Goal: Task Accomplishment & Management: Manage account settings

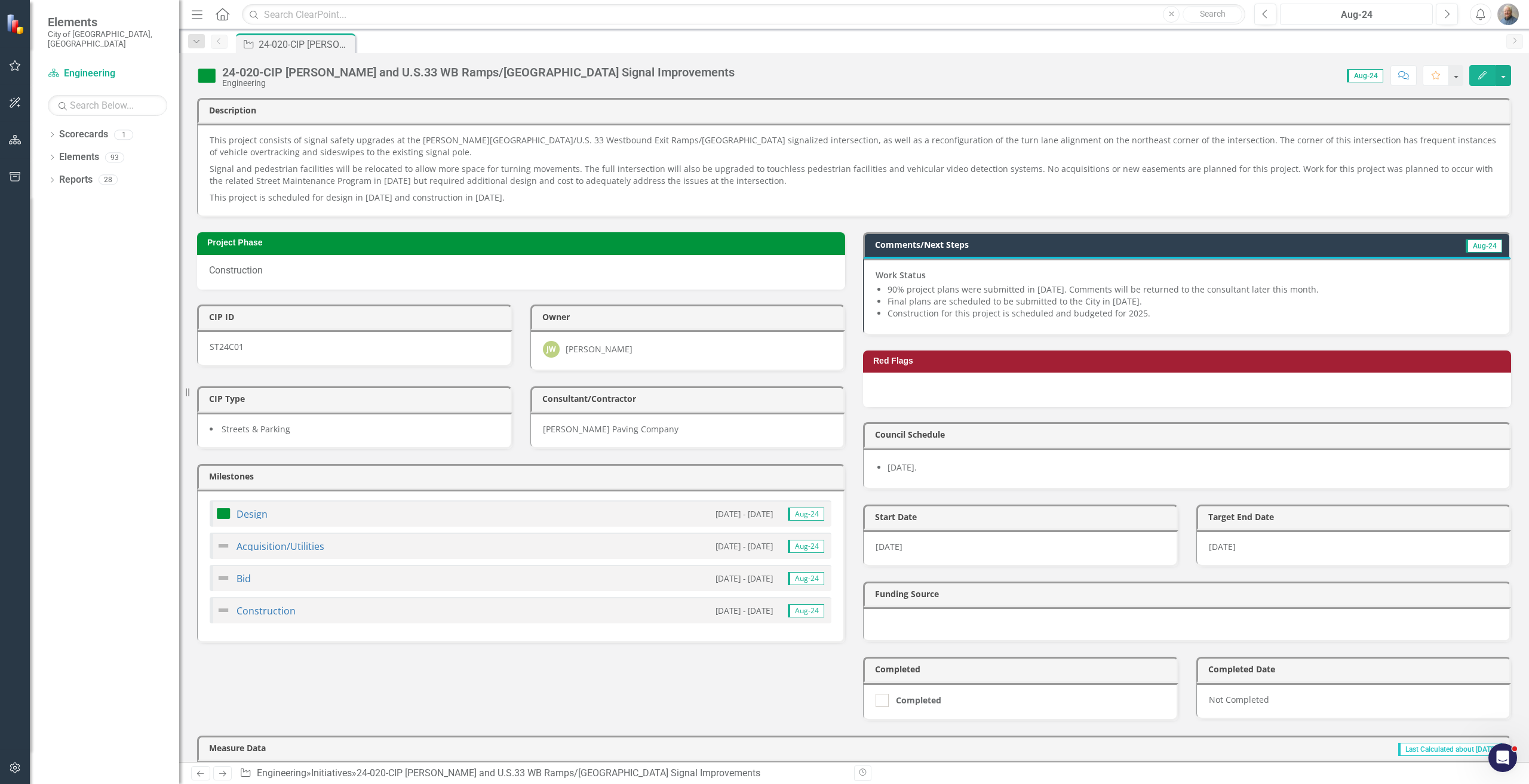
click at [1398, 13] on div "Aug-24" at bounding box center [1357, 15] width 144 height 14
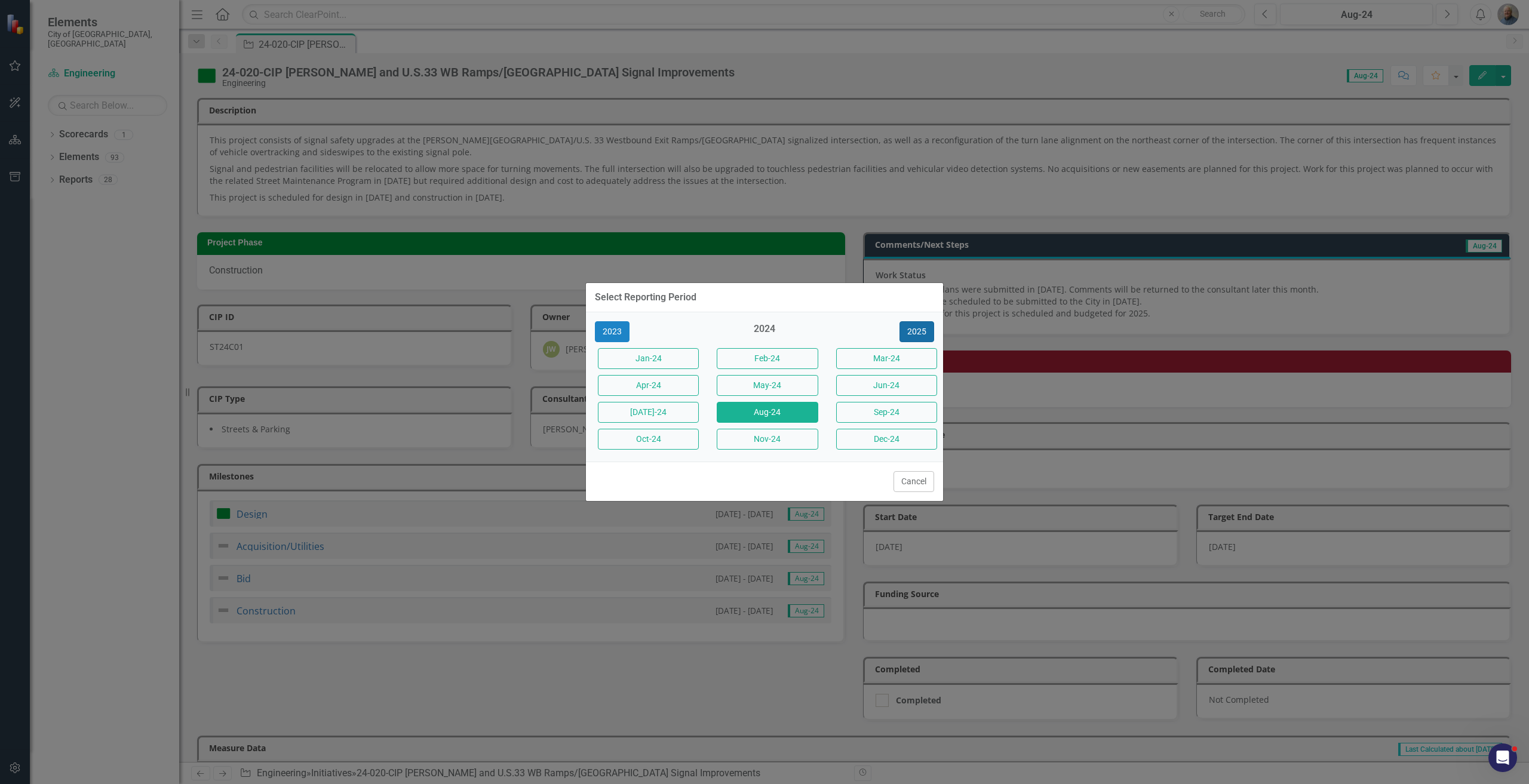
click at [904, 332] on button "2025" at bounding box center [916, 332] width 34 height 21
click at [780, 402] on button "Aug-25" at bounding box center [767, 412] width 101 height 21
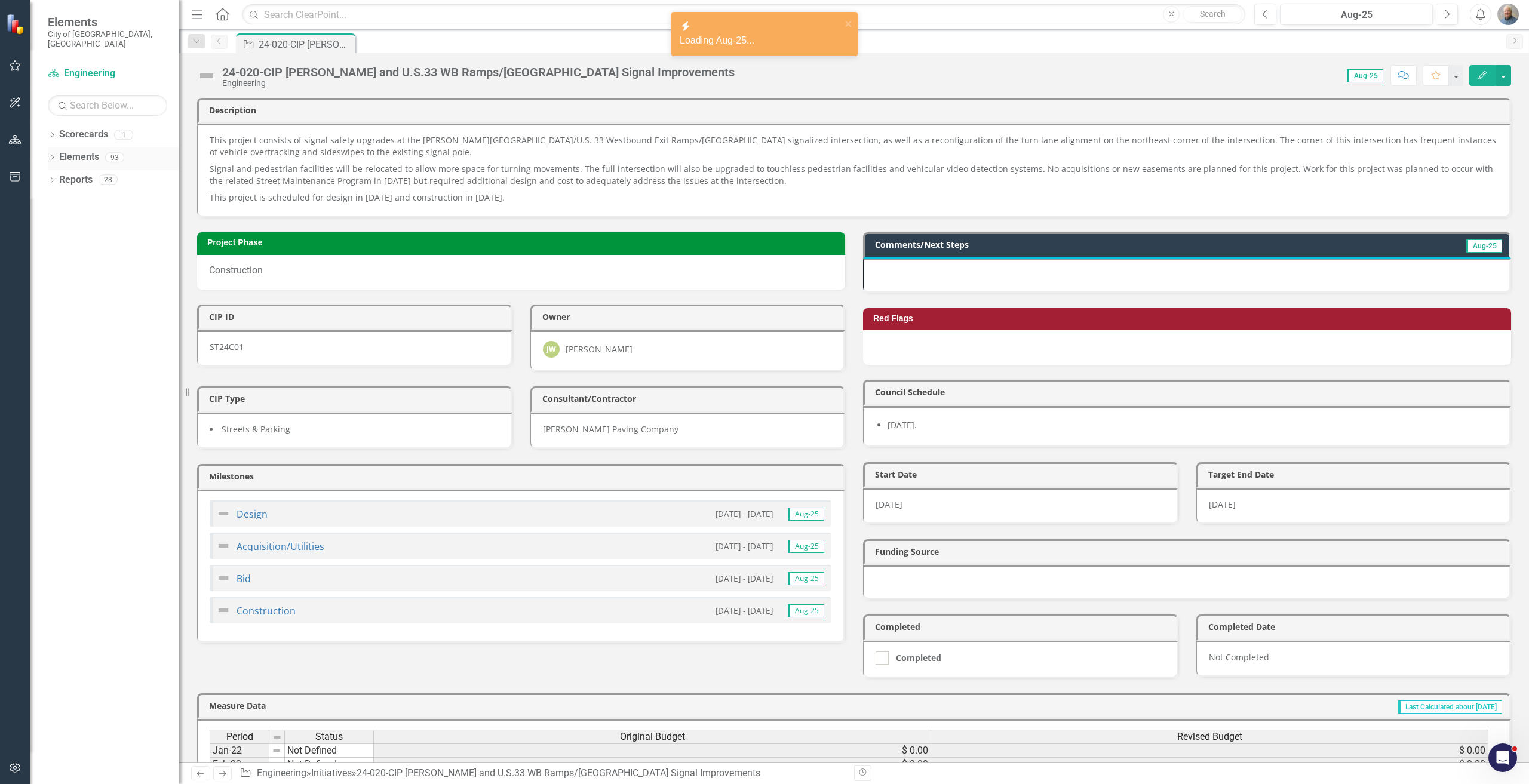
click at [52, 154] on div "Dropdown" at bounding box center [52, 159] width 8 height 10
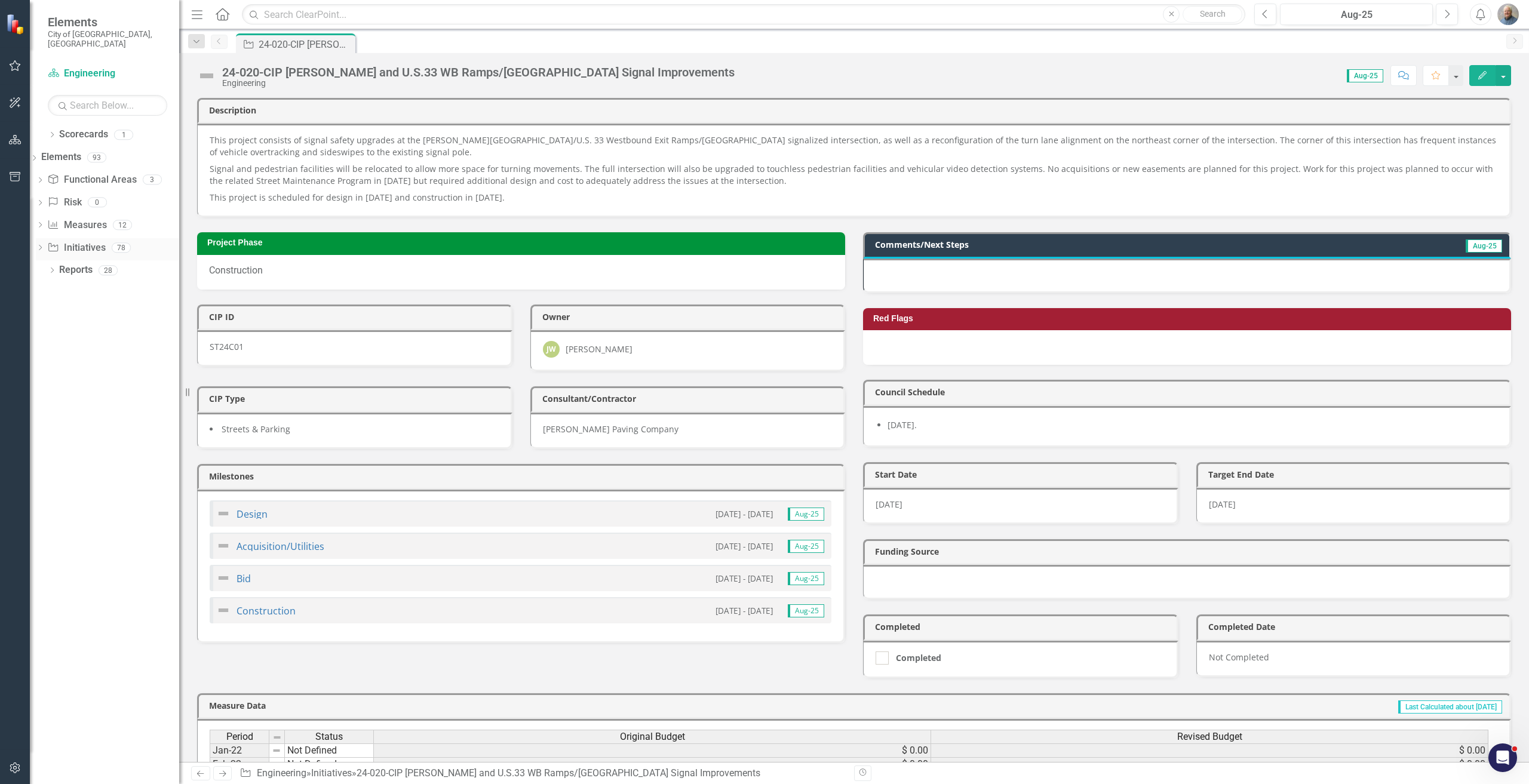
click at [90, 241] on link "Initiative Initiatives" at bounding box center [76, 248] width 58 height 14
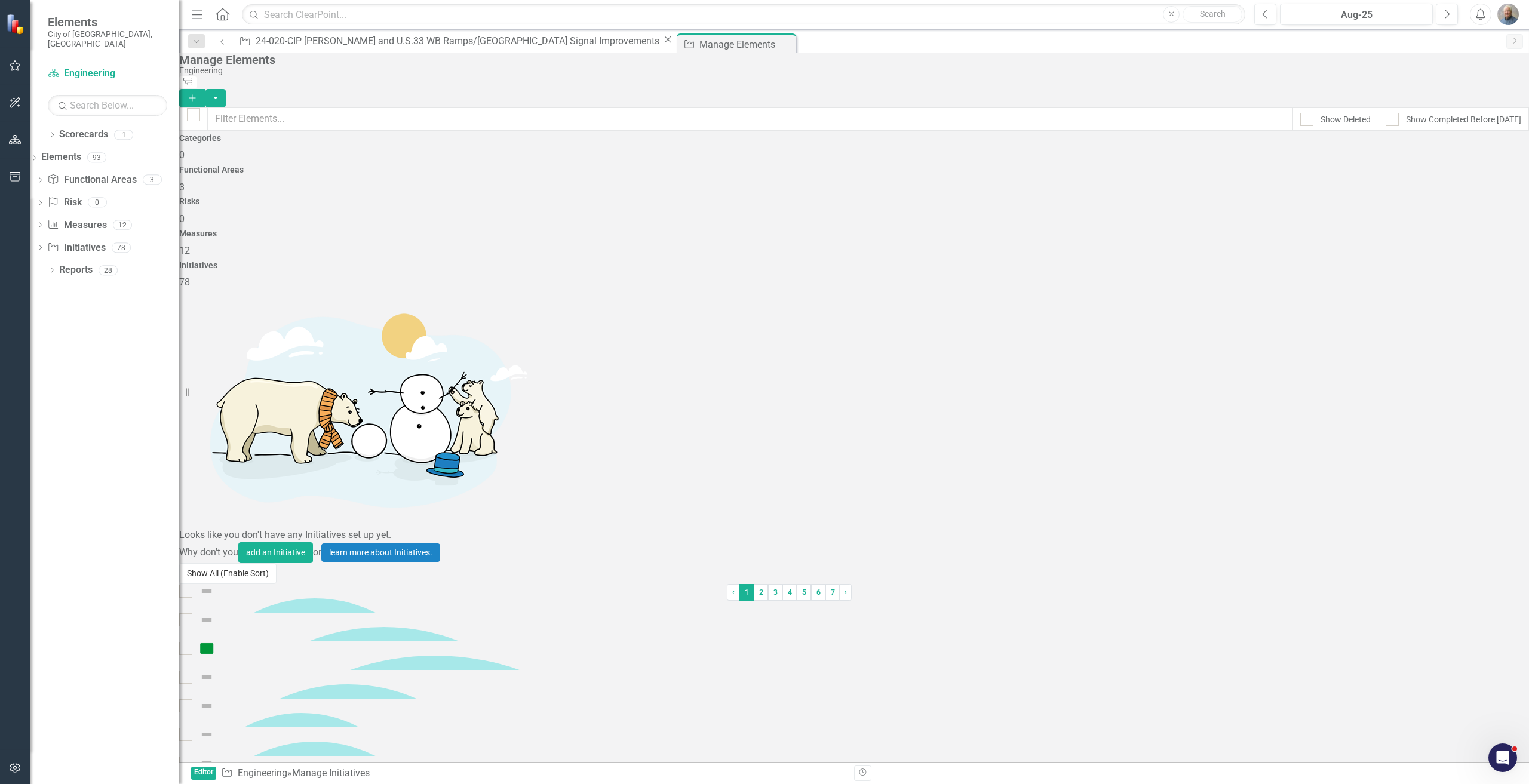
click at [233, 584] on button "Show All (Enable Sort)" at bounding box center [228, 574] width 97 height 21
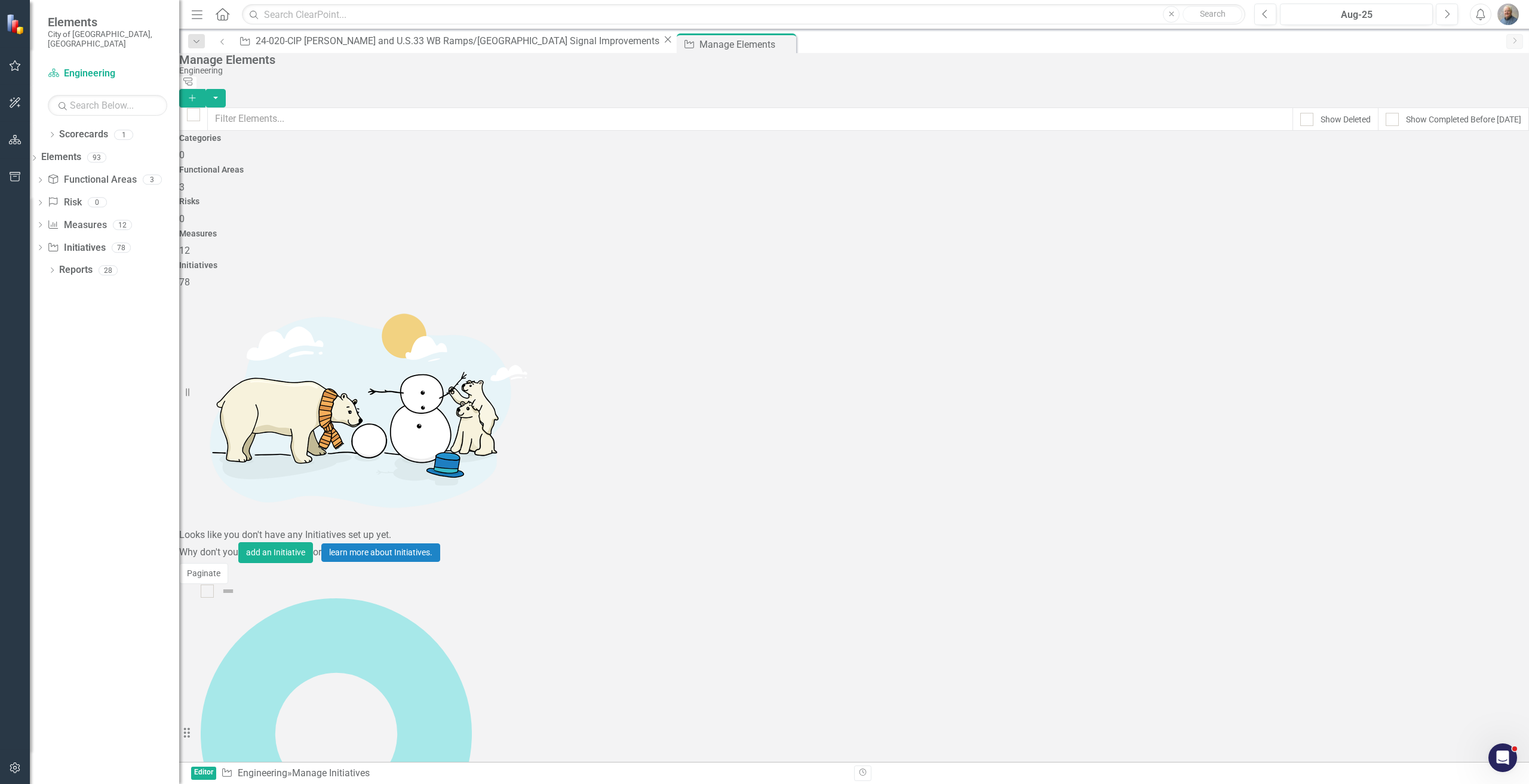
scroll to position [777, 0]
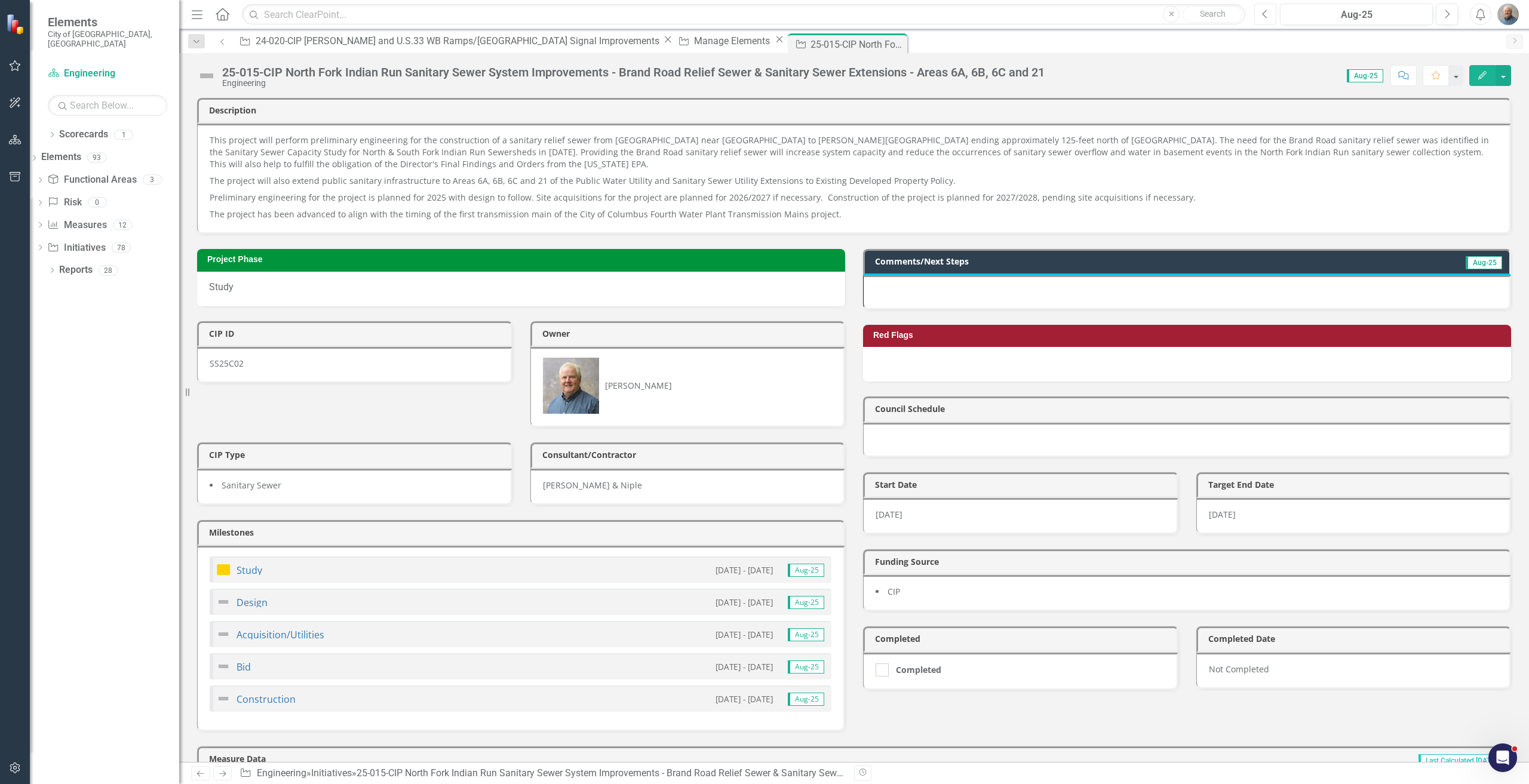
click at [1261, 15] on button "Previous" at bounding box center [1266, 14] width 22 height 22
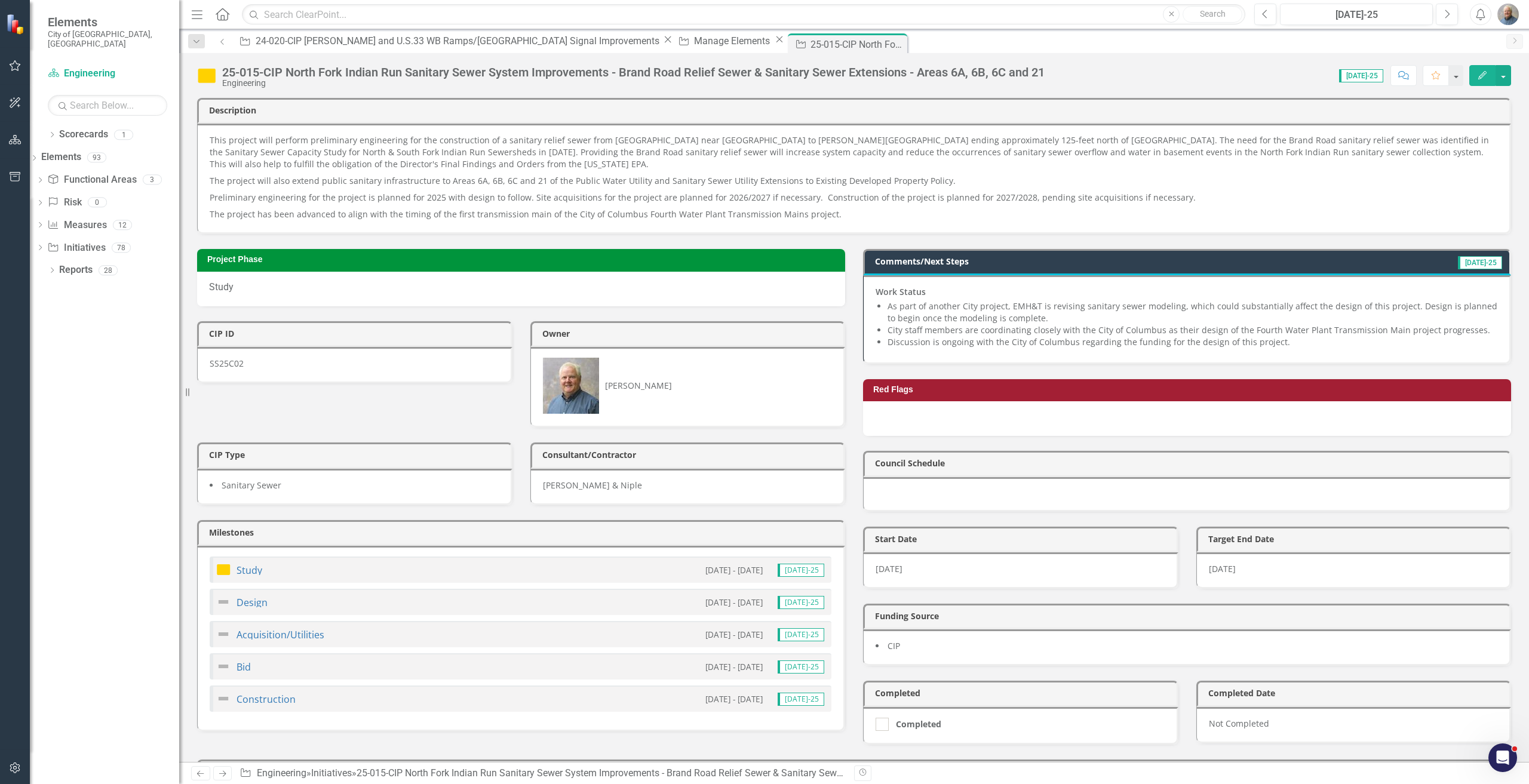
click at [1083, 333] on li "City staff members are coordinating closely with the City of Columbus as their …" at bounding box center [1192, 330] width 610 height 12
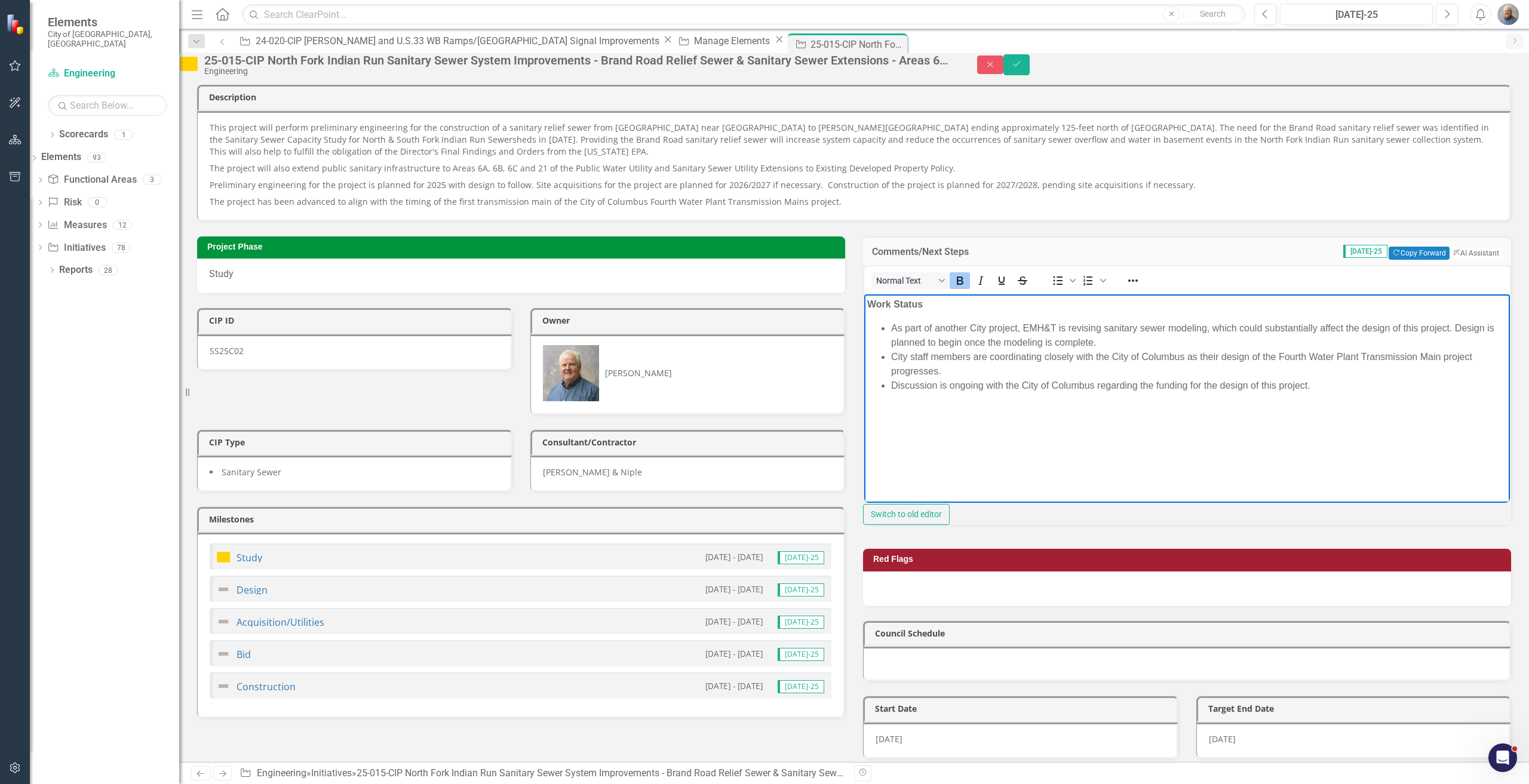
drag, startPoint x: 1337, startPoint y: 388, endPoint x: 842, endPoint y: 275, distance: 507.7
click at [864, 294] on html "Work Status As part of another City project, EMH&T is revising sanitary sewer m…" at bounding box center [1187, 384] width 645 height 180
click at [992, 354] on li "City staff members are coordinating closely with the City of Columbus as their …" at bounding box center [1199, 365] width 616 height 29
drag, startPoint x: 1328, startPoint y: 386, endPoint x: 1685, endPoint y: 635, distance: 435.3
click at [864, 305] on html "Work Status As part of another City project, EMH&T is revising sanitary sewer m…" at bounding box center [1187, 384] width 645 height 180
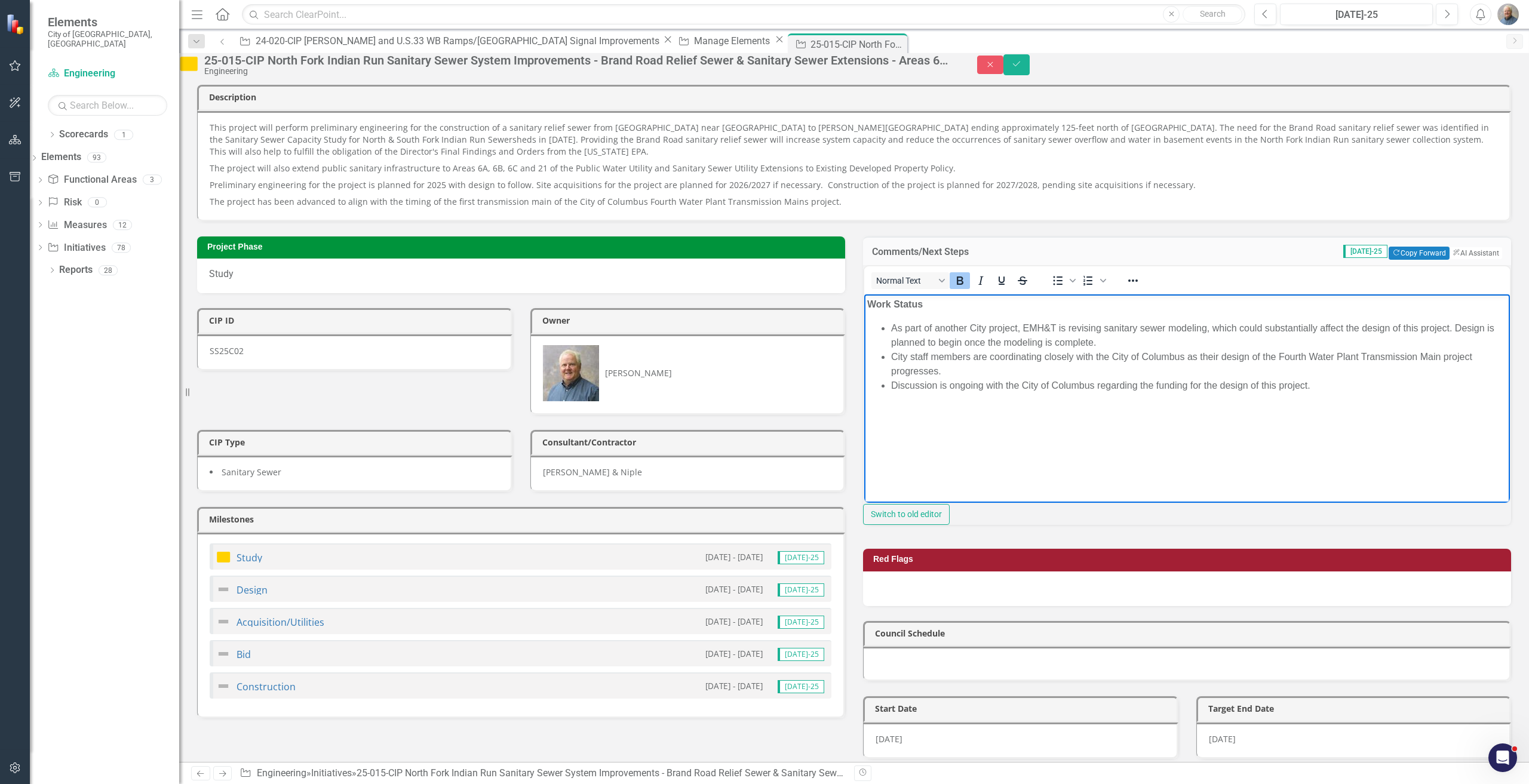
copy body "Work Status As part of another City project, EMH&T is revising sanitary sewer m…"
click at [1443, 14] on button "Next" at bounding box center [1447, 14] width 22 height 22
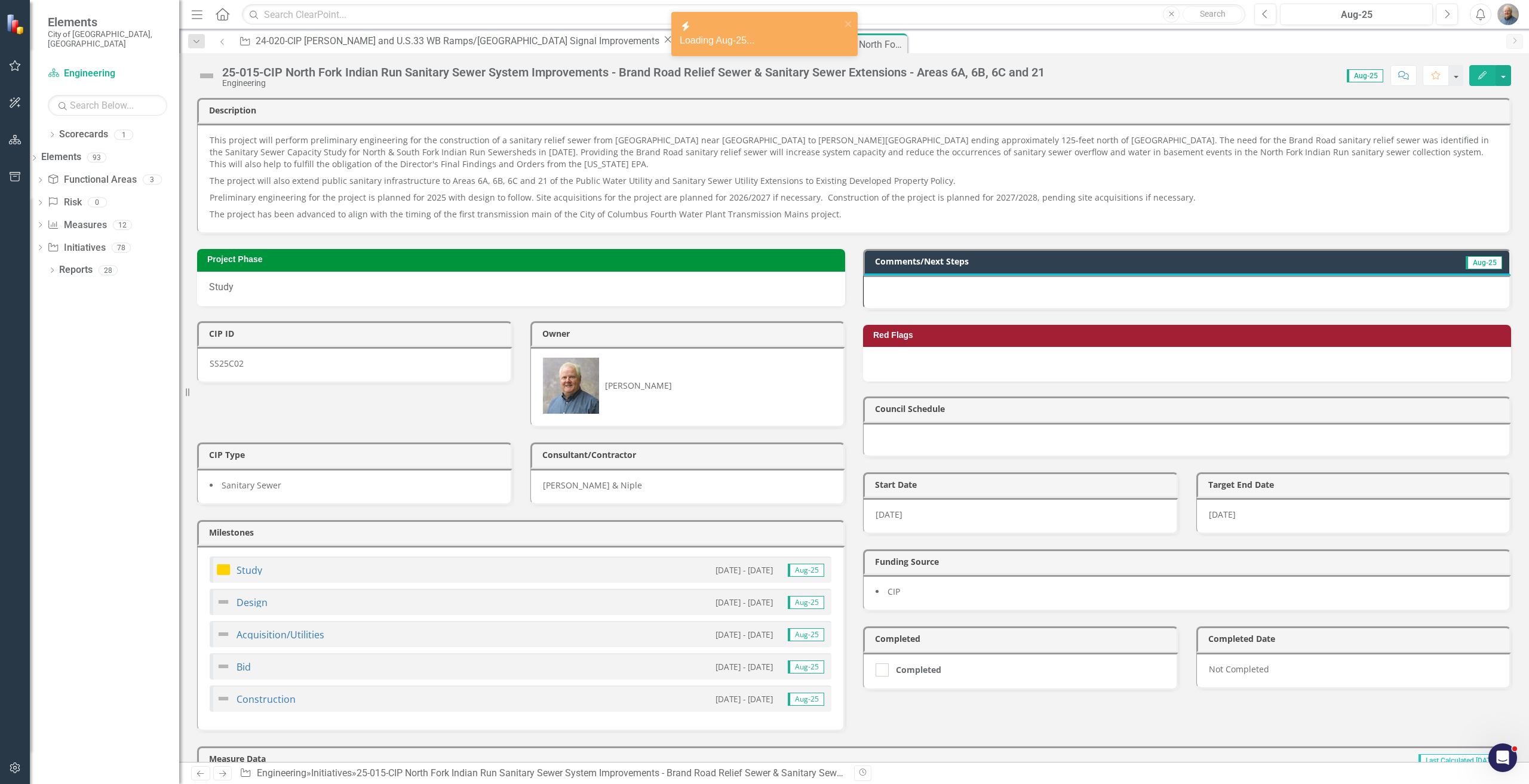
click at [977, 289] on div at bounding box center [1187, 292] width 648 height 34
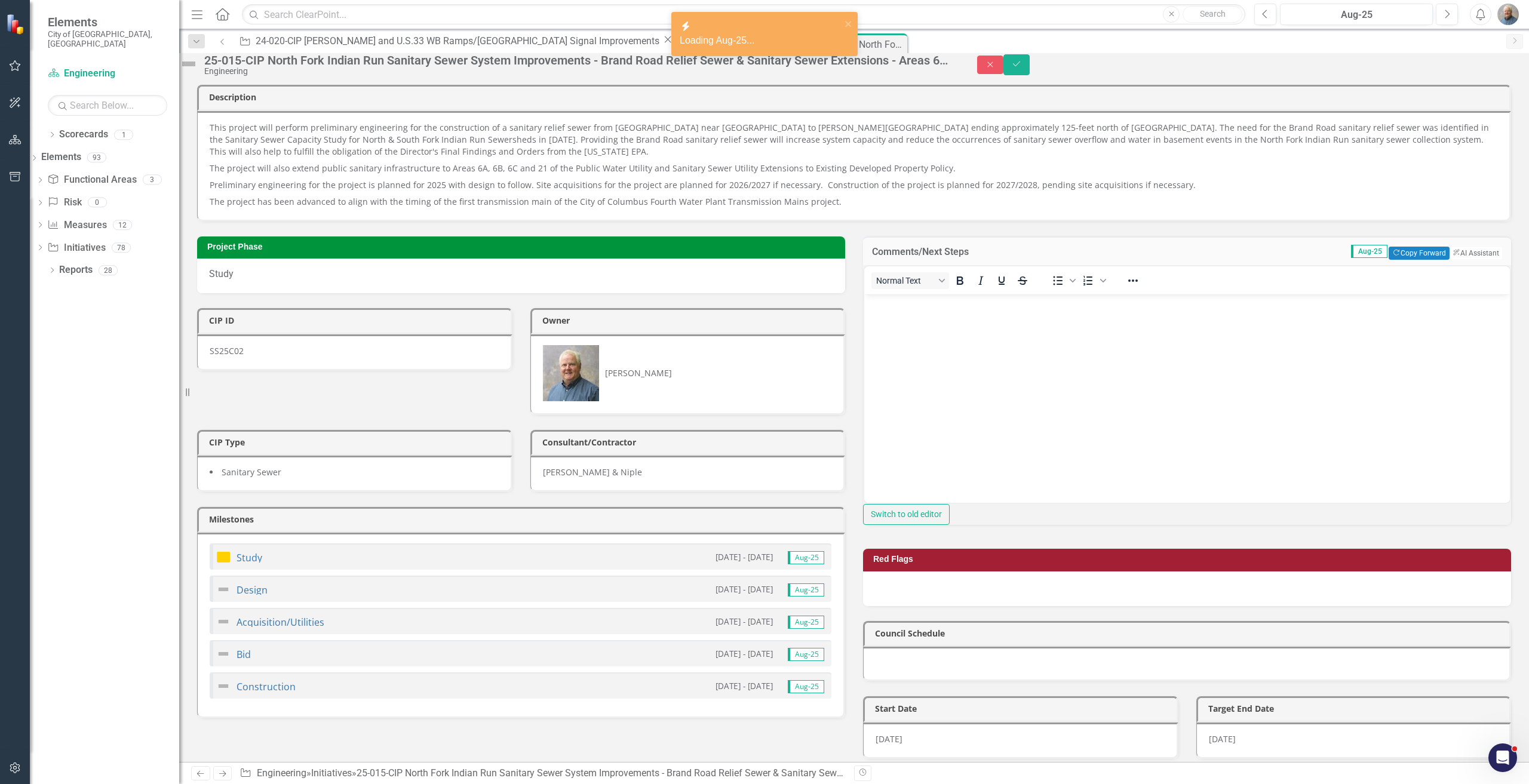
click at [966, 350] on body "Rich Text Area. Press ALT-0 for help." at bounding box center [1187, 384] width 645 height 180
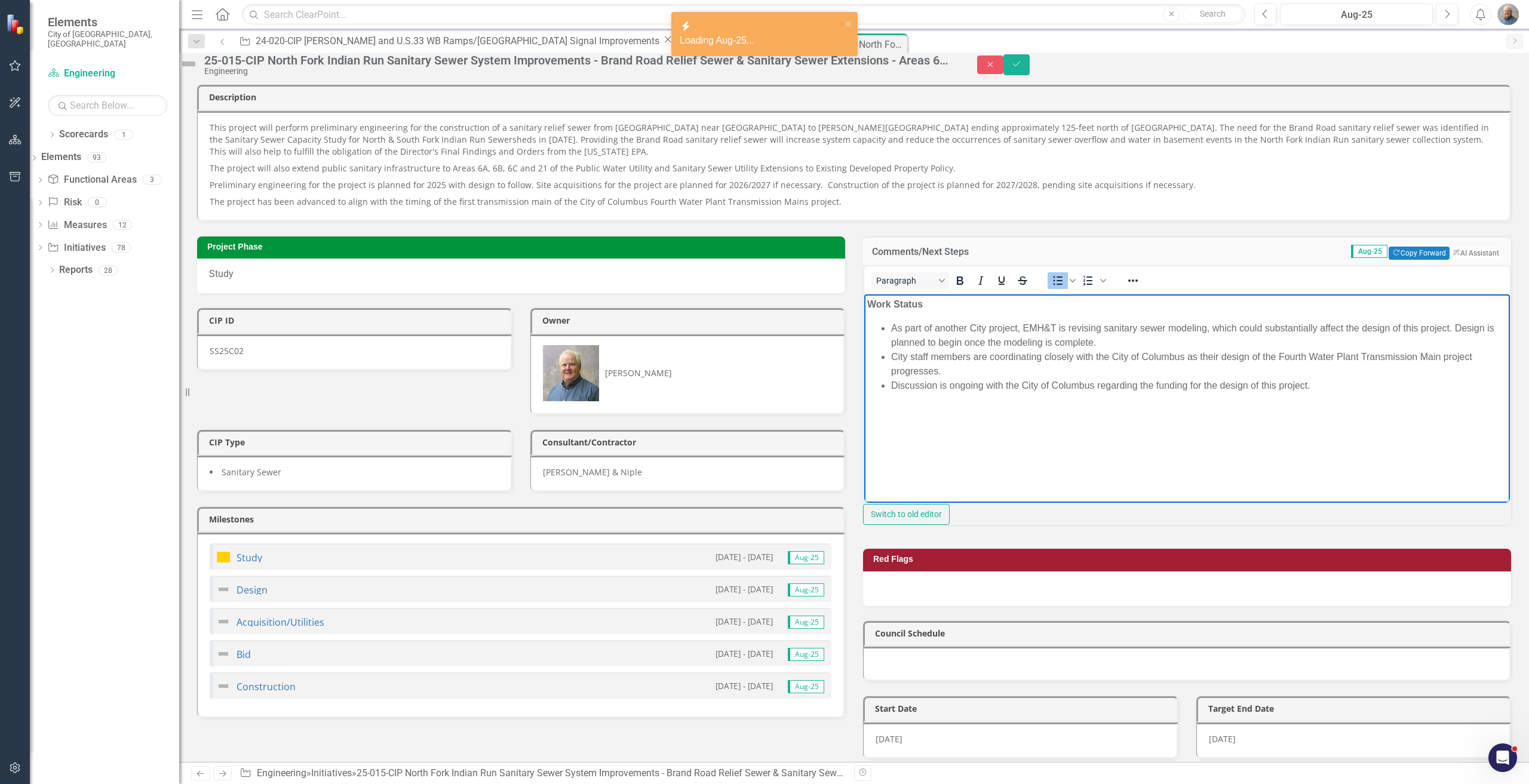
click at [1042, 346] on li "As part of another City project, EMH&T is revising sanitary sewer modeling, whi…" at bounding box center [1199, 336] width 616 height 29
click at [1086, 342] on li "As part of another City project, EMH&T is revising sanitary sewer modeling, whi…" at bounding box center [1199, 336] width 616 height 29
click at [1089, 342] on li "As part of another City project, EMH&T is revising sanitary sewer modeling, whi…" at bounding box center [1199, 336] width 616 height 29
click at [1135, 338] on li "As part of another City project, EMH&T is revising sanitary sewer modeling, whi…" at bounding box center [1199, 336] width 616 height 29
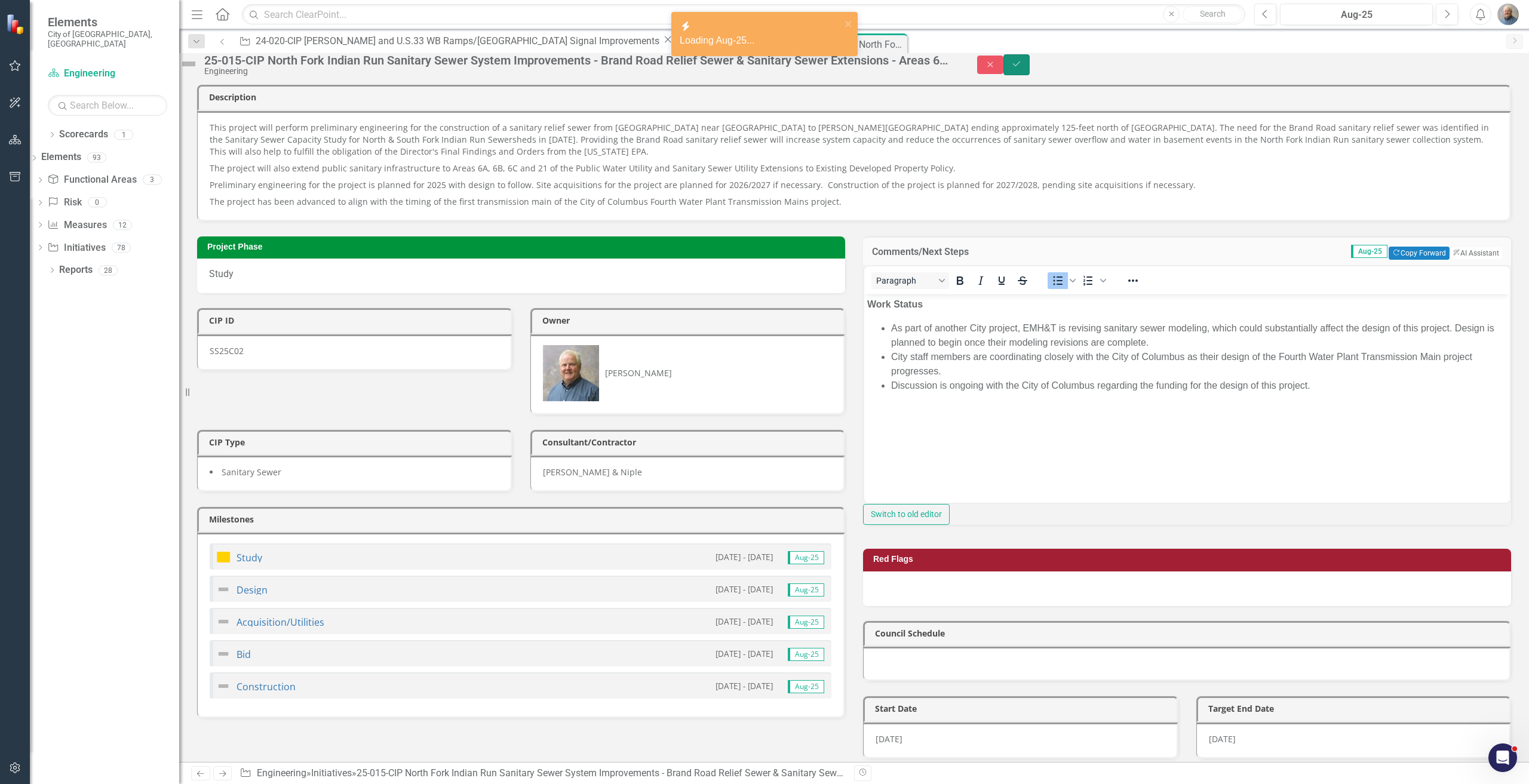
click at [1029, 70] on button "Save" at bounding box center [1017, 65] width 26 height 21
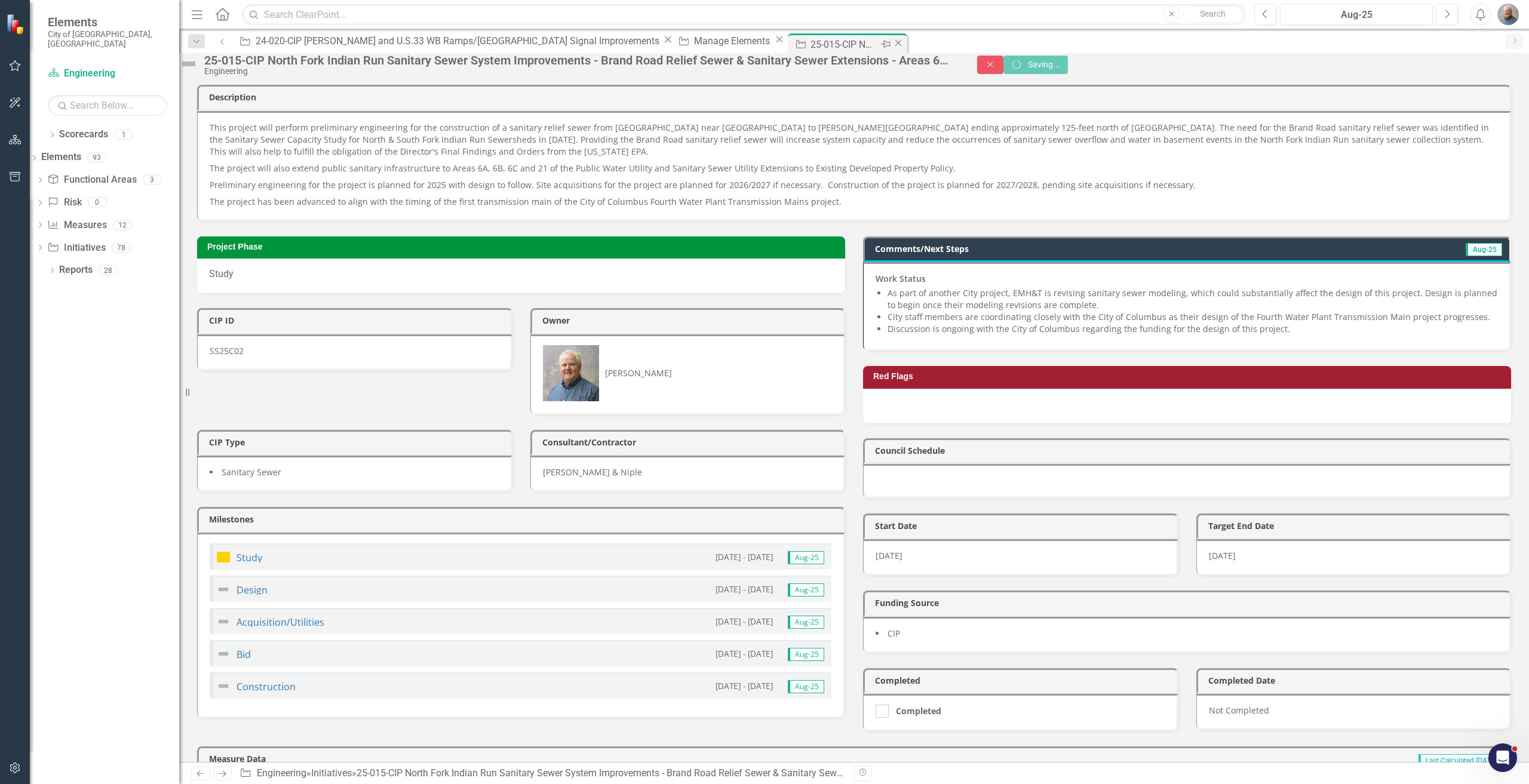
click at [892, 46] on icon "Close" at bounding box center [898, 43] width 12 height 10
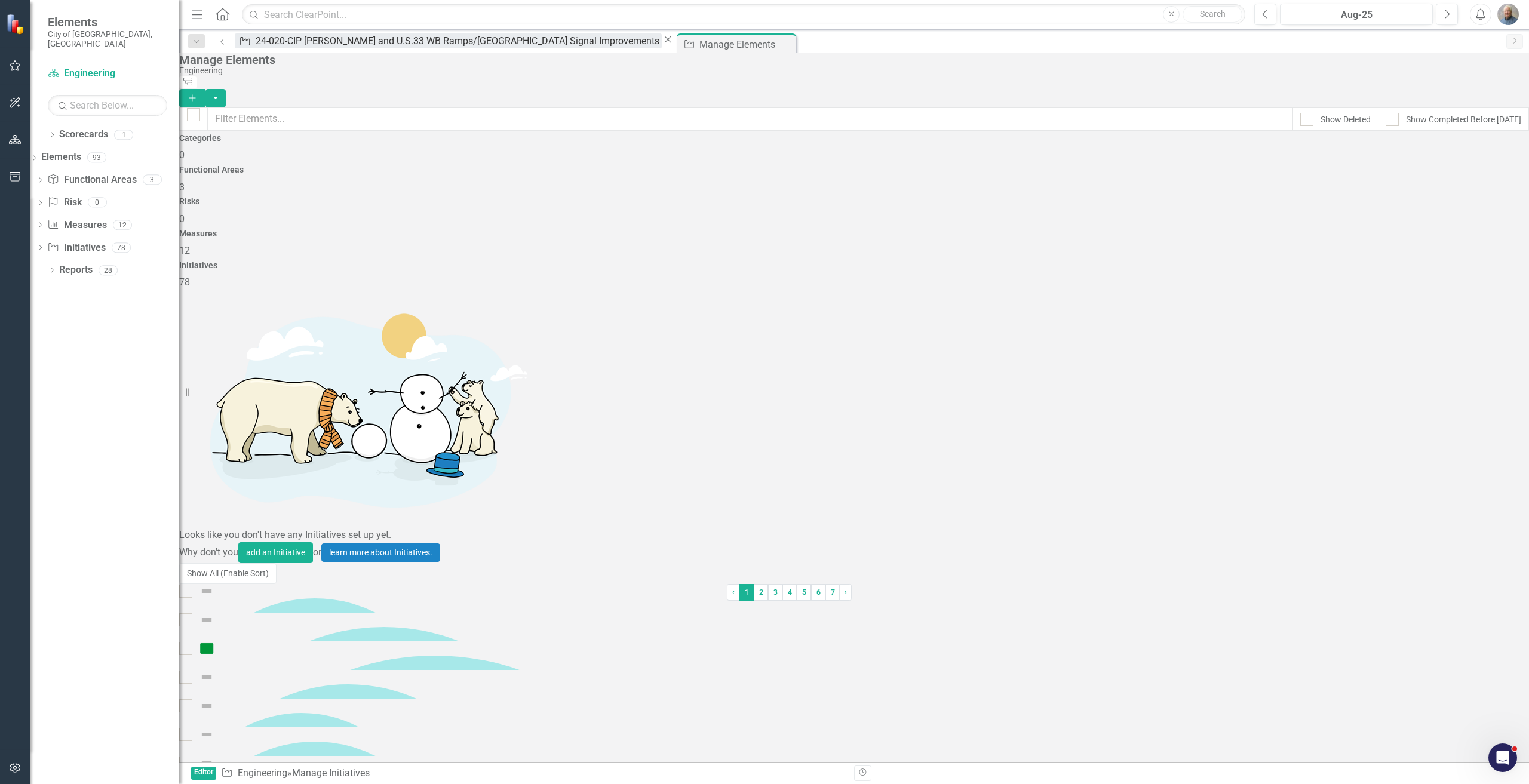
click at [301, 48] on div "24-020-CIP [PERSON_NAME] and U.S.33 WB Ramps/[GEOGRAPHIC_DATA] Signal Improveme…" at bounding box center [459, 41] width 407 height 15
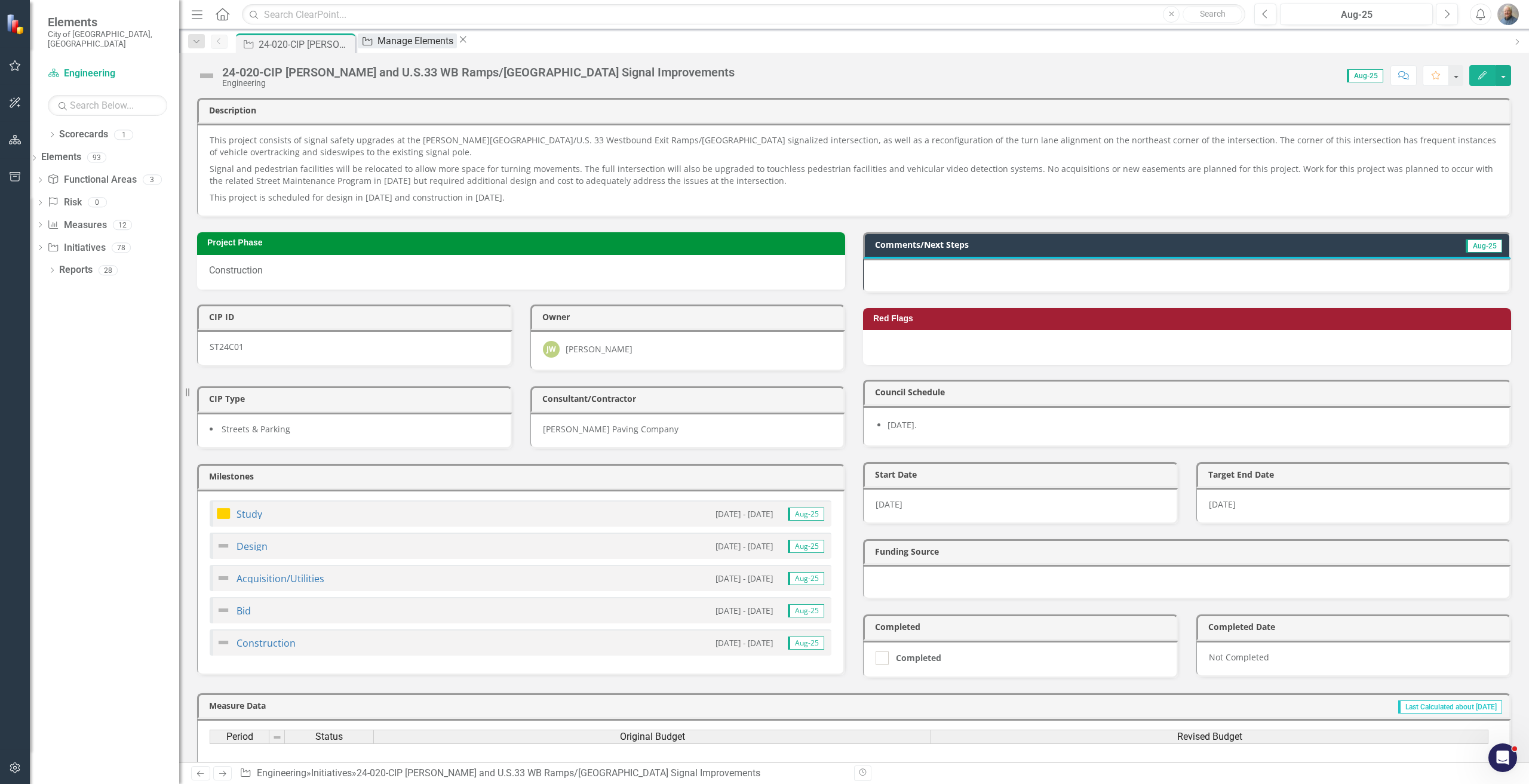
click at [405, 41] on div "Manage Elements" at bounding box center [417, 41] width 79 height 15
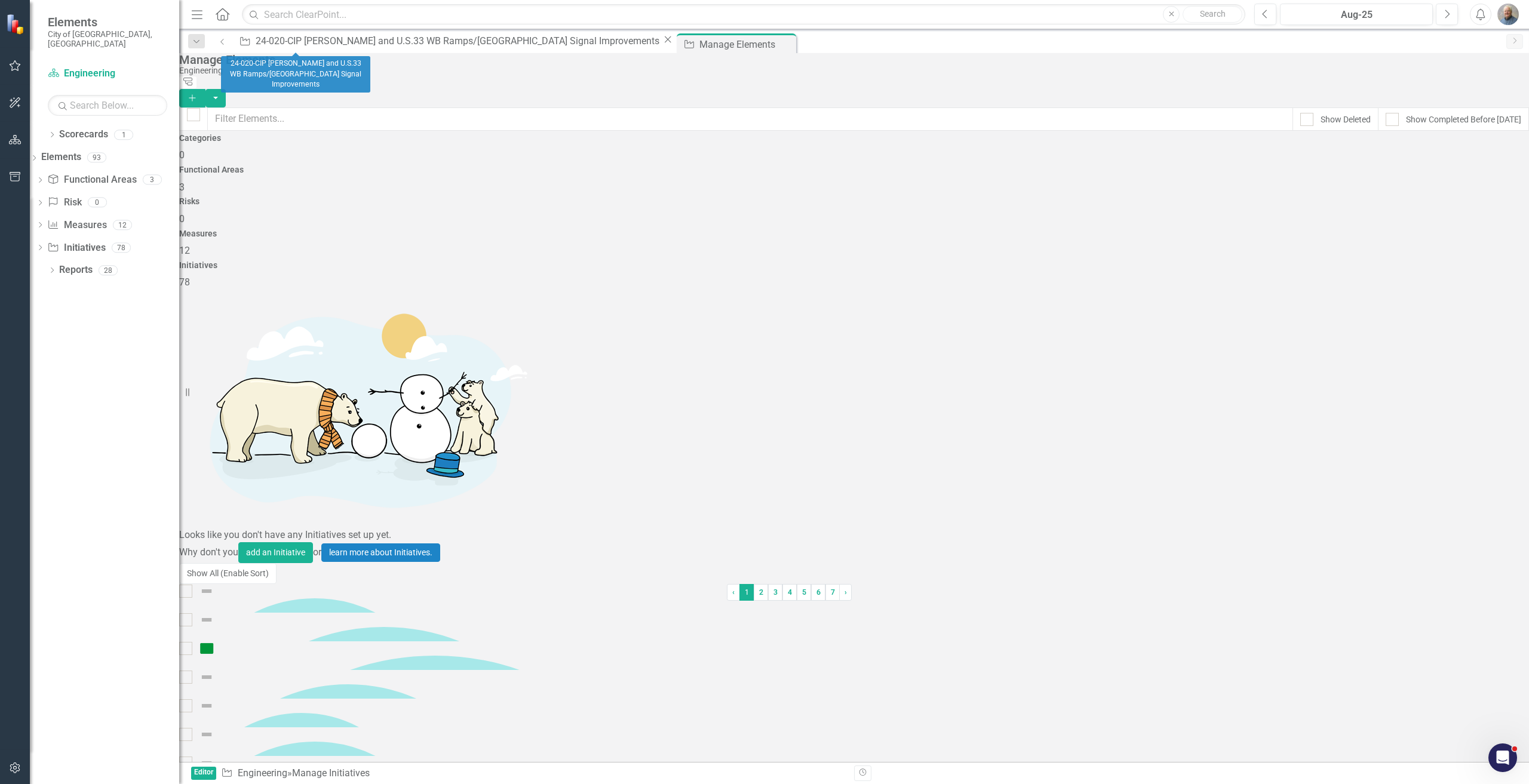
click at [661, 44] on icon "Close" at bounding box center [667, 39] width 12 height 10
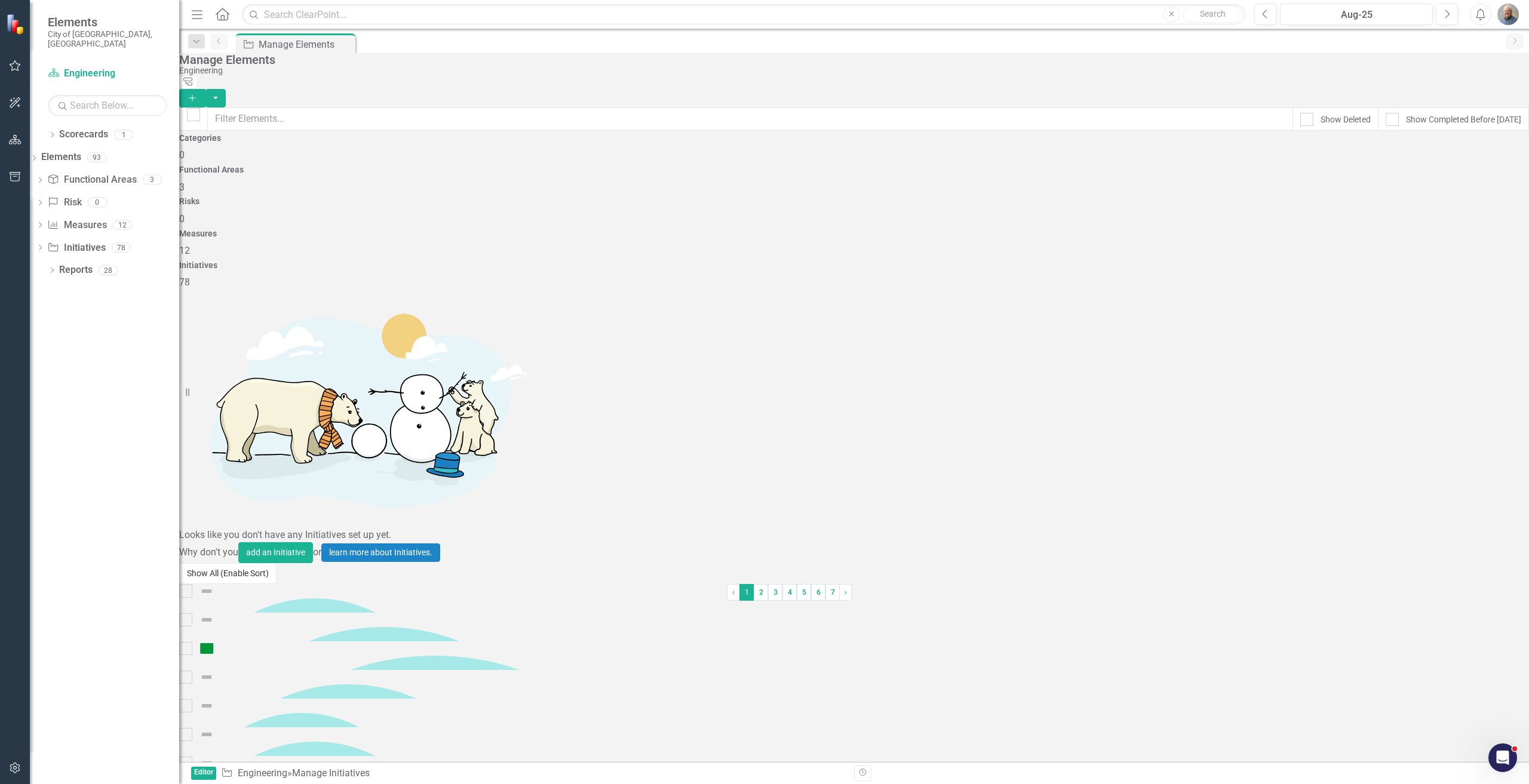
click at [269, 584] on button "Show All (Enable Sort)" at bounding box center [228, 574] width 97 height 21
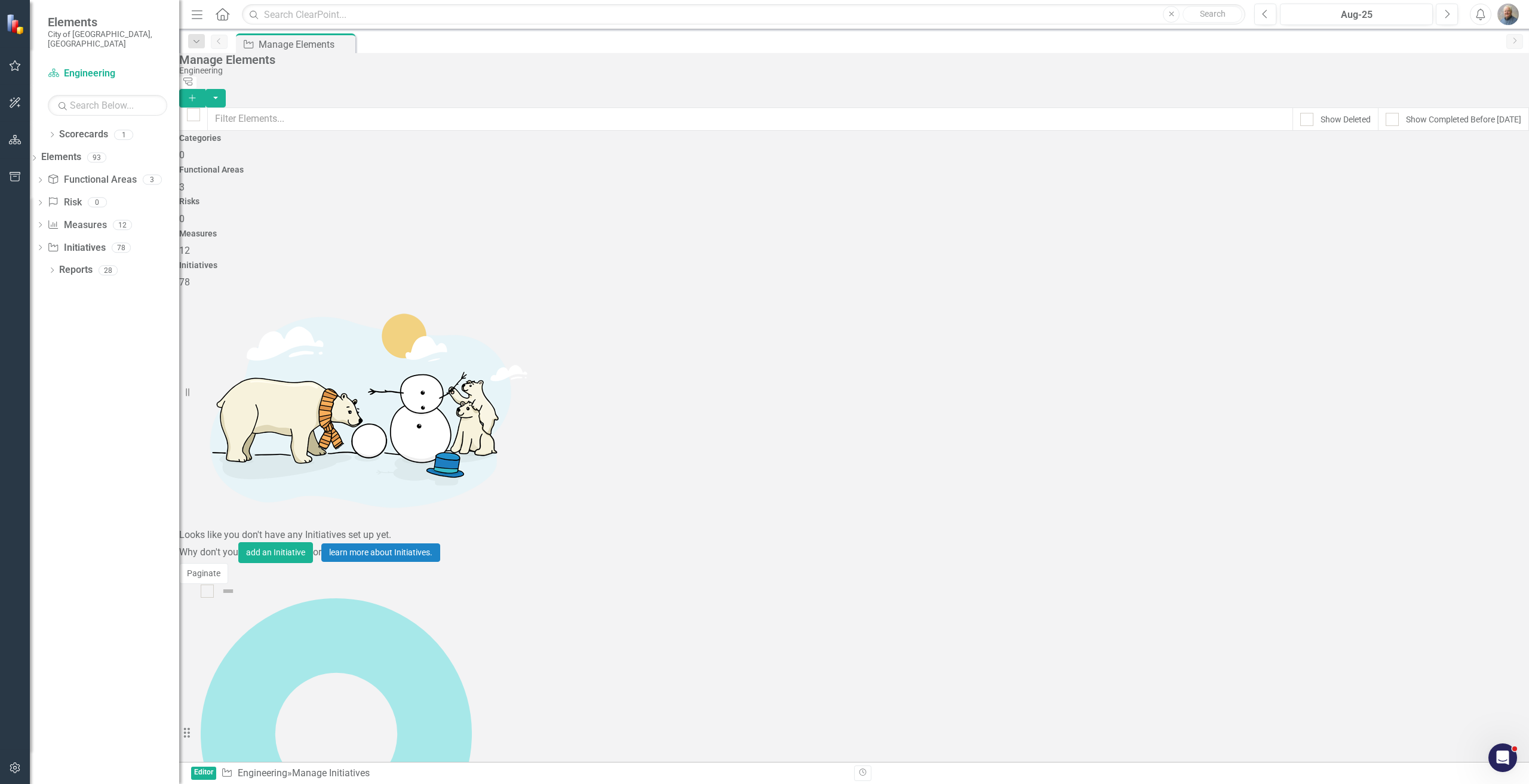
scroll to position [2419, 0]
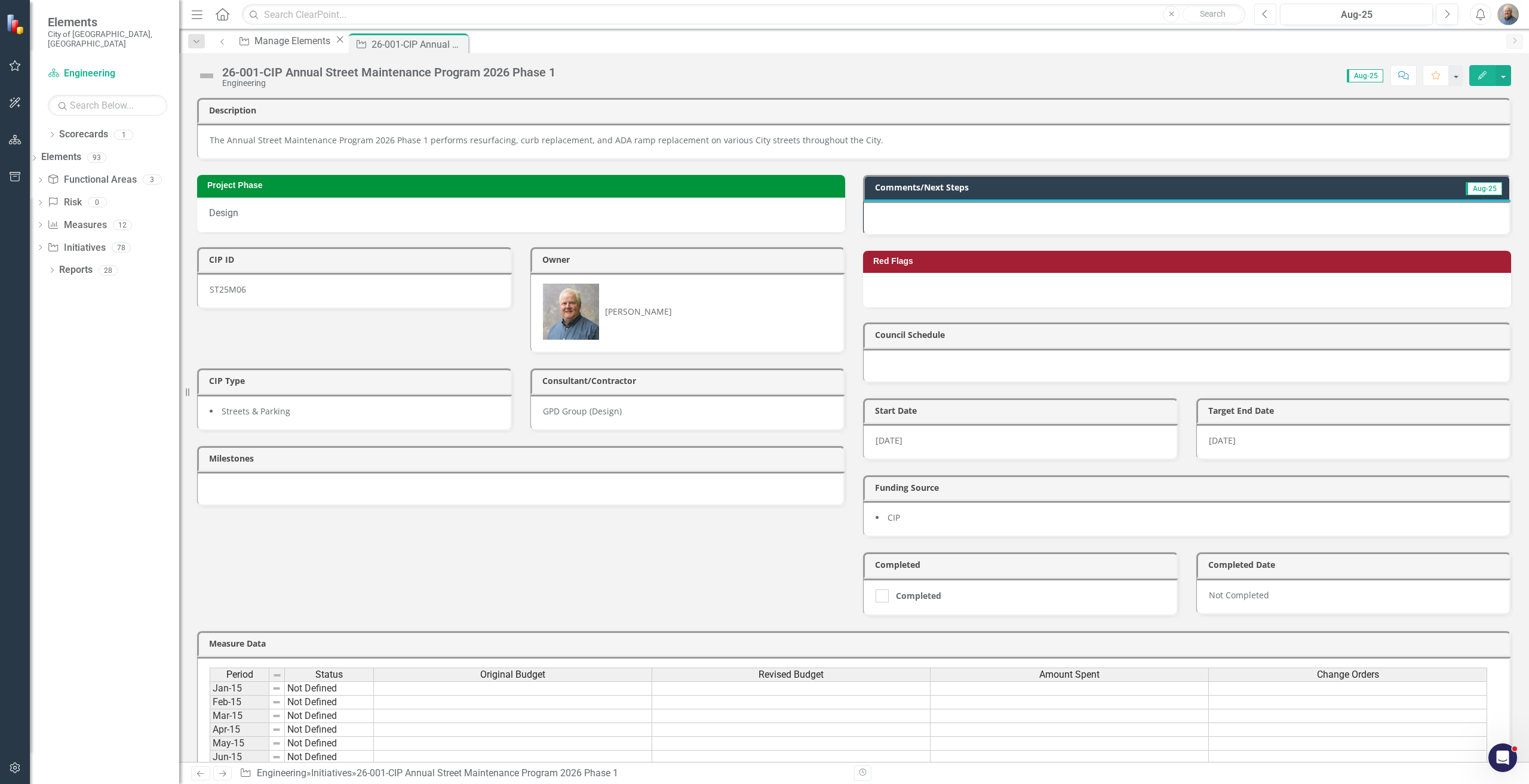
click at [1271, 14] on button "Previous" at bounding box center [1266, 14] width 22 height 22
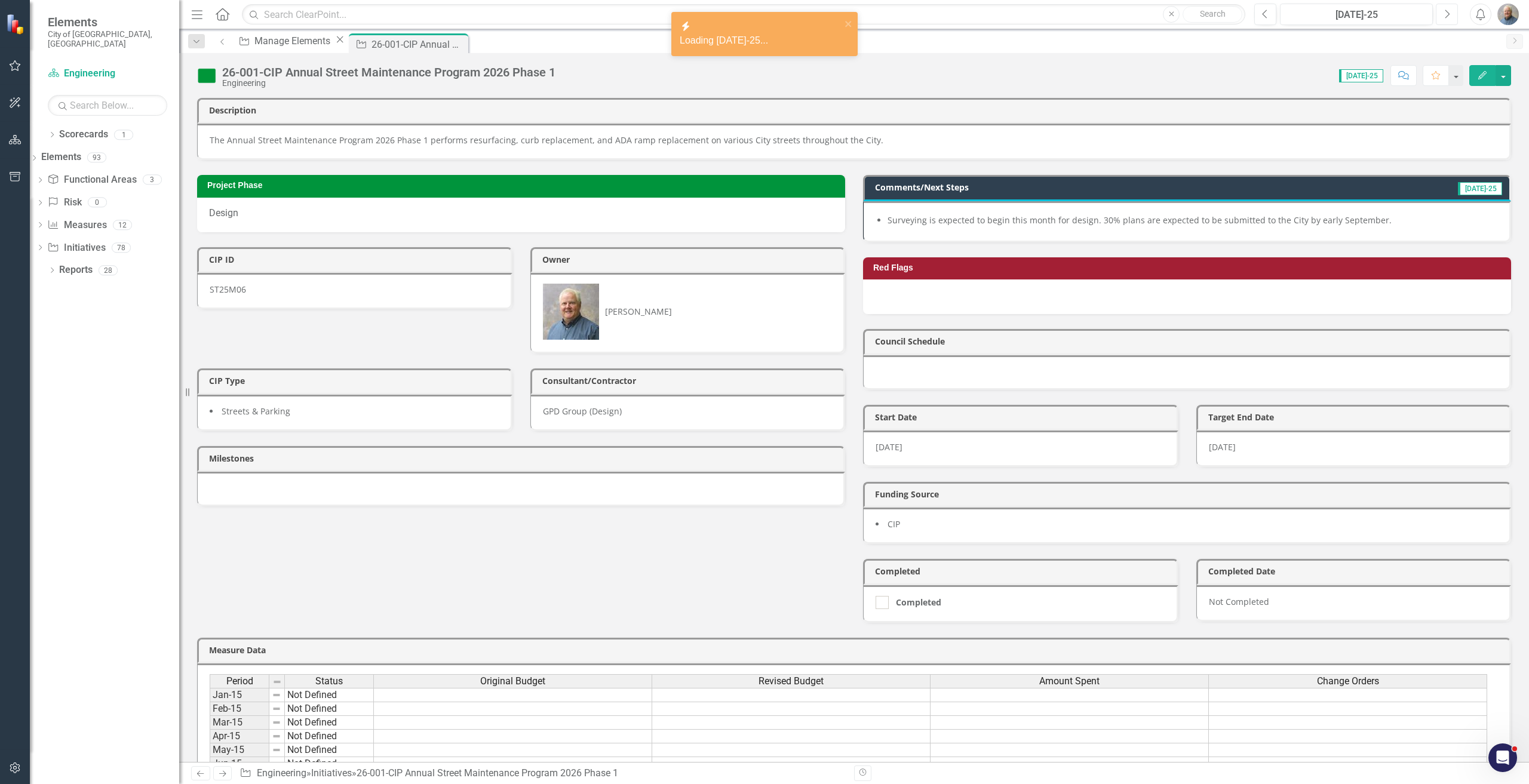
click at [1443, 18] on button "Next" at bounding box center [1447, 14] width 22 height 22
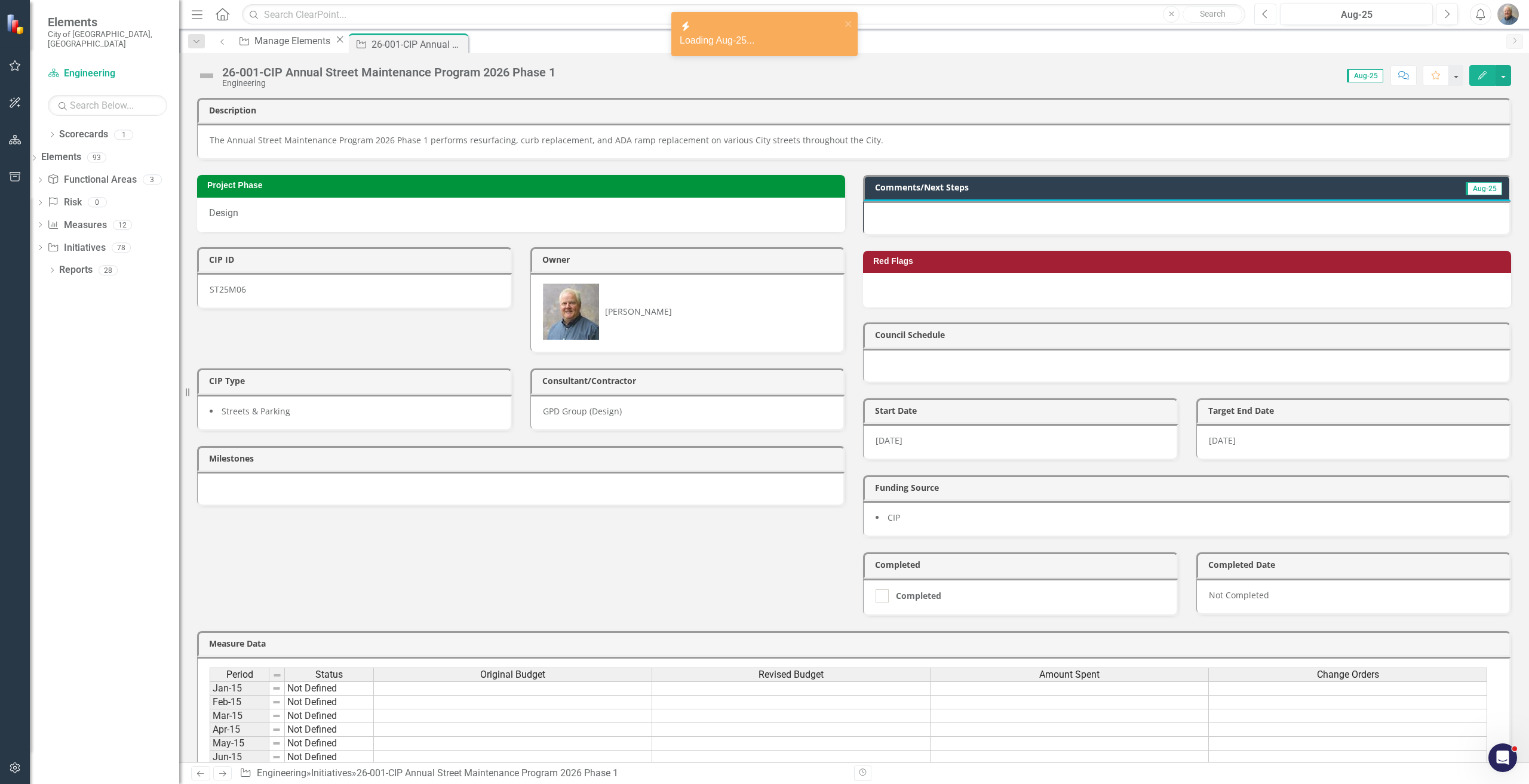
click at [1270, 15] on button "Previous" at bounding box center [1266, 14] width 22 height 22
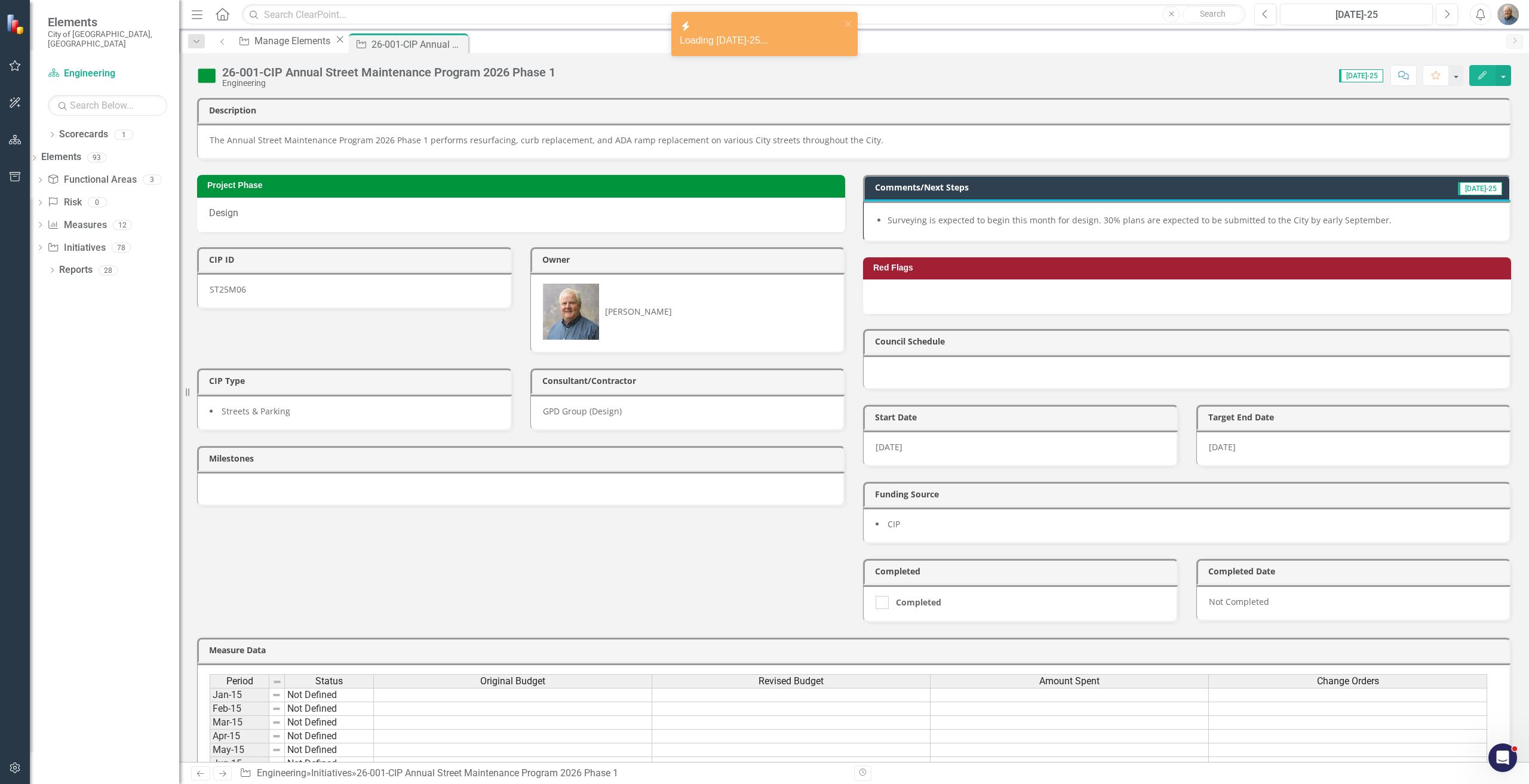
click at [1032, 217] on li "Surveying is expected to begin this month for design. 30% plans are expected to…" at bounding box center [1192, 220] width 610 height 12
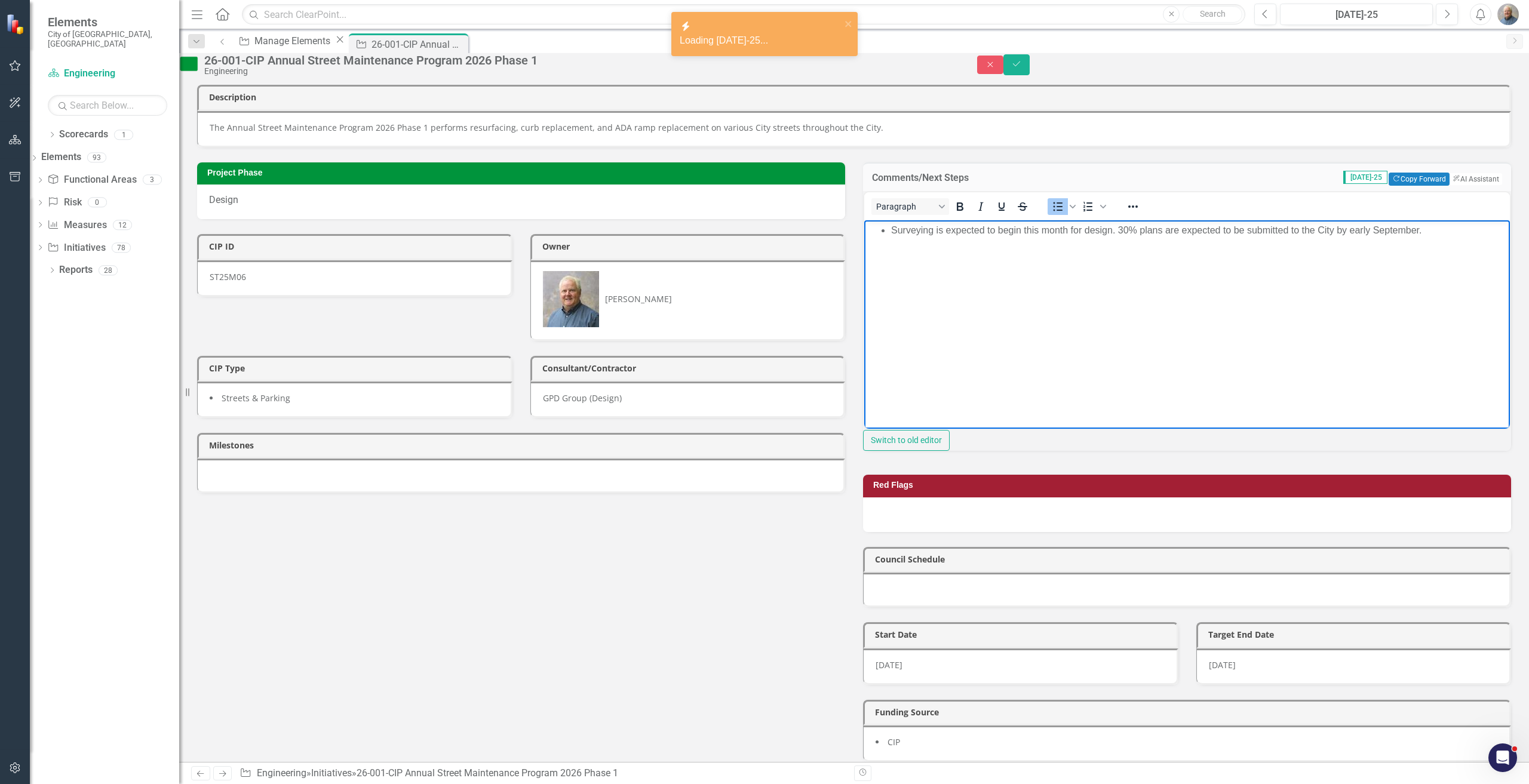
click at [1045, 234] on li "Surveying is expected to begin this month for design. 30% plans are expected to…" at bounding box center [1199, 231] width 616 height 14
copy li "Surveying is expected to begin this month for design. 30% plans are expected to…"
click at [1442, 15] on button "Next" at bounding box center [1447, 14] width 22 height 22
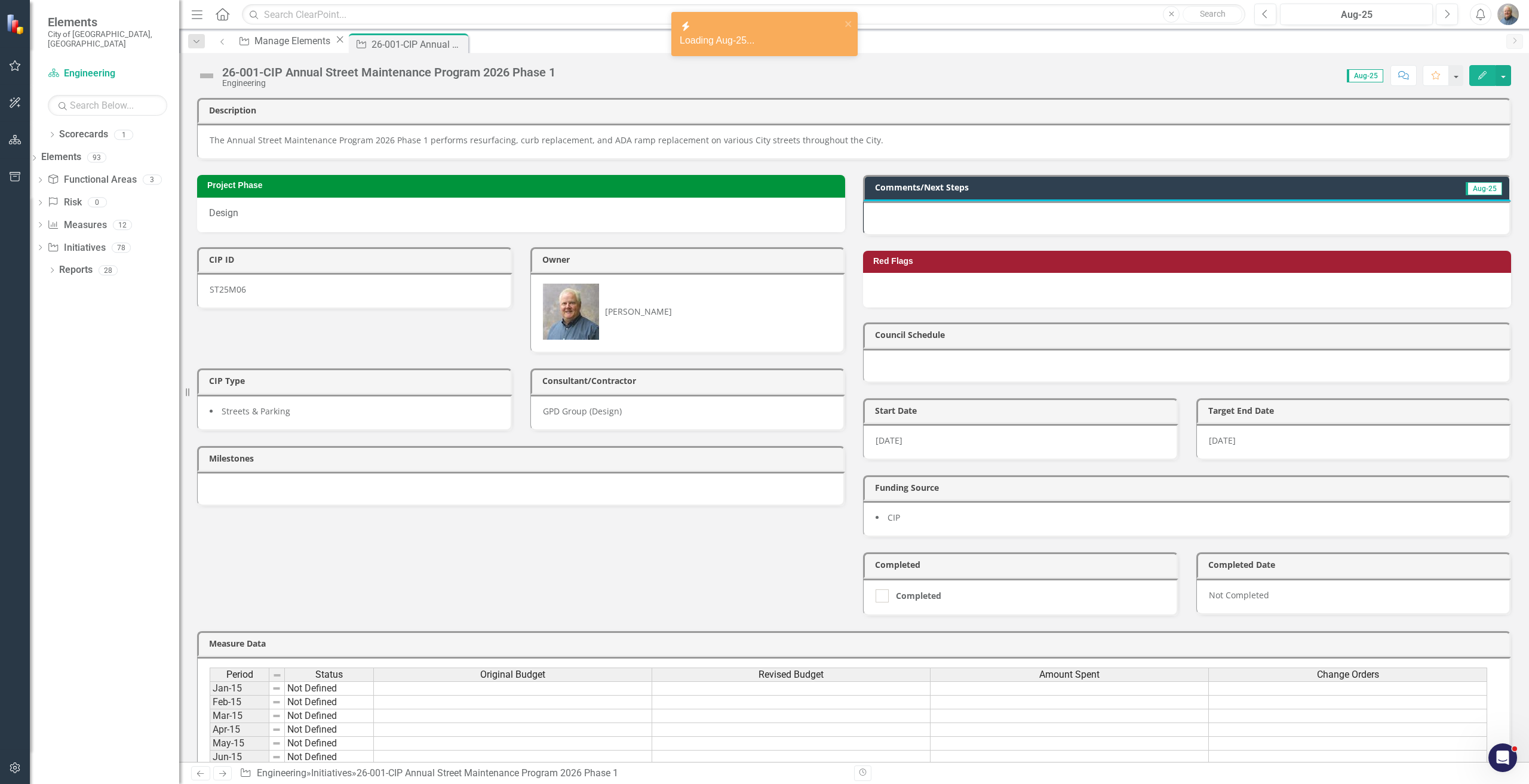
click at [1050, 226] on div at bounding box center [1187, 218] width 648 height 34
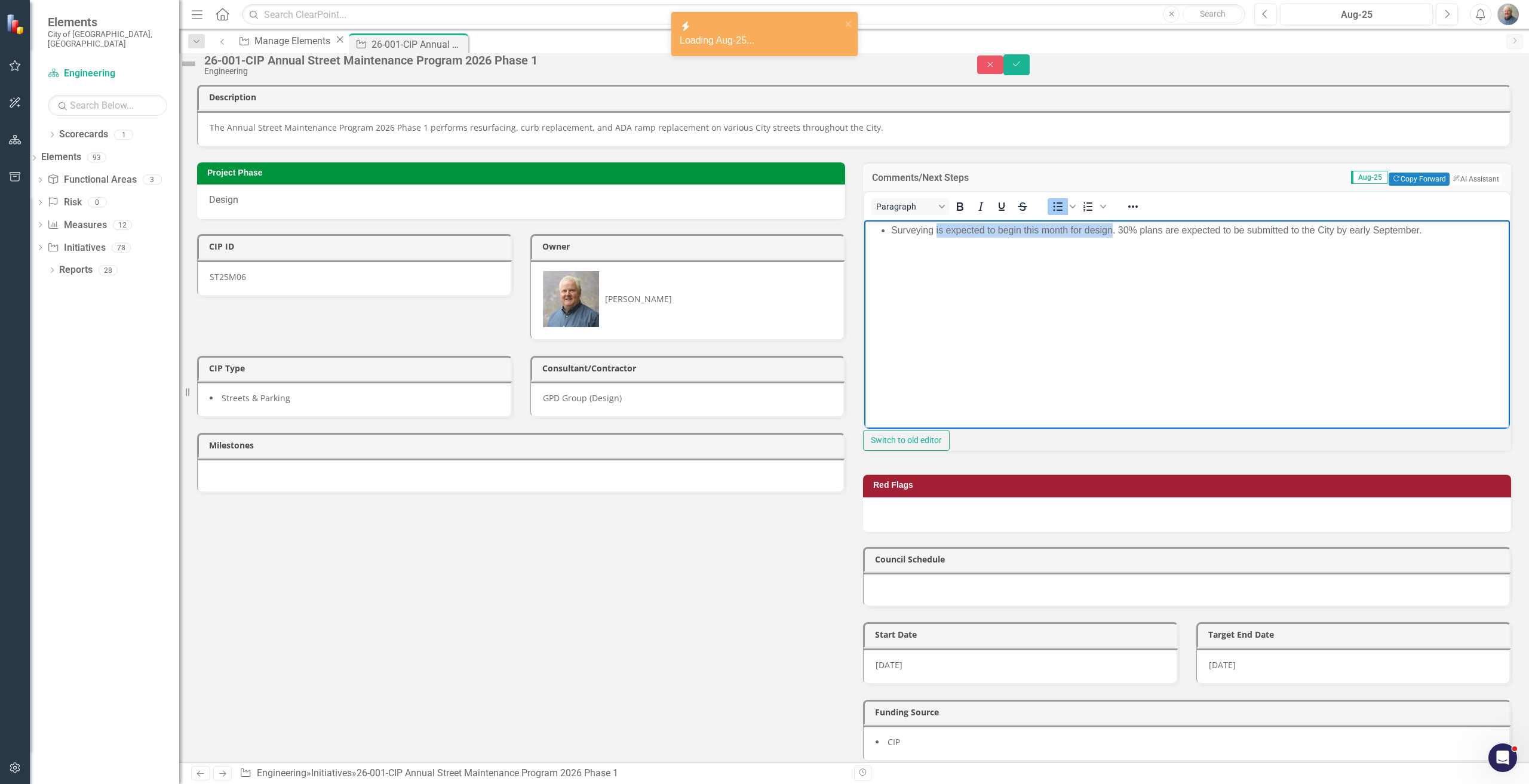
drag, startPoint x: 1111, startPoint y: 231, endPoint x: 936, endPoint y: 233, distance: 175.0
click at [936, 233] on li "Surveying is expected to begin this month for design. 30% plans are expected to…" at bounding box center [1199, 231] width 616 height 14
click at [1329, 247] on body "Surveying is underway. 30% plans are expected to be submitted to the City by ea…" at bounding box center [1187, 310] width 645 height 180
click at [987, 231] on li "Surveying is underway. 30% plans are expected to be submitted to the City by ea…" at bounding box center [1199, 231] width 616 height 14
drag, startPoint x: 1308, startPoint y: 264, endPoint x: 1238, endPoint y: 264, distance: 70.0
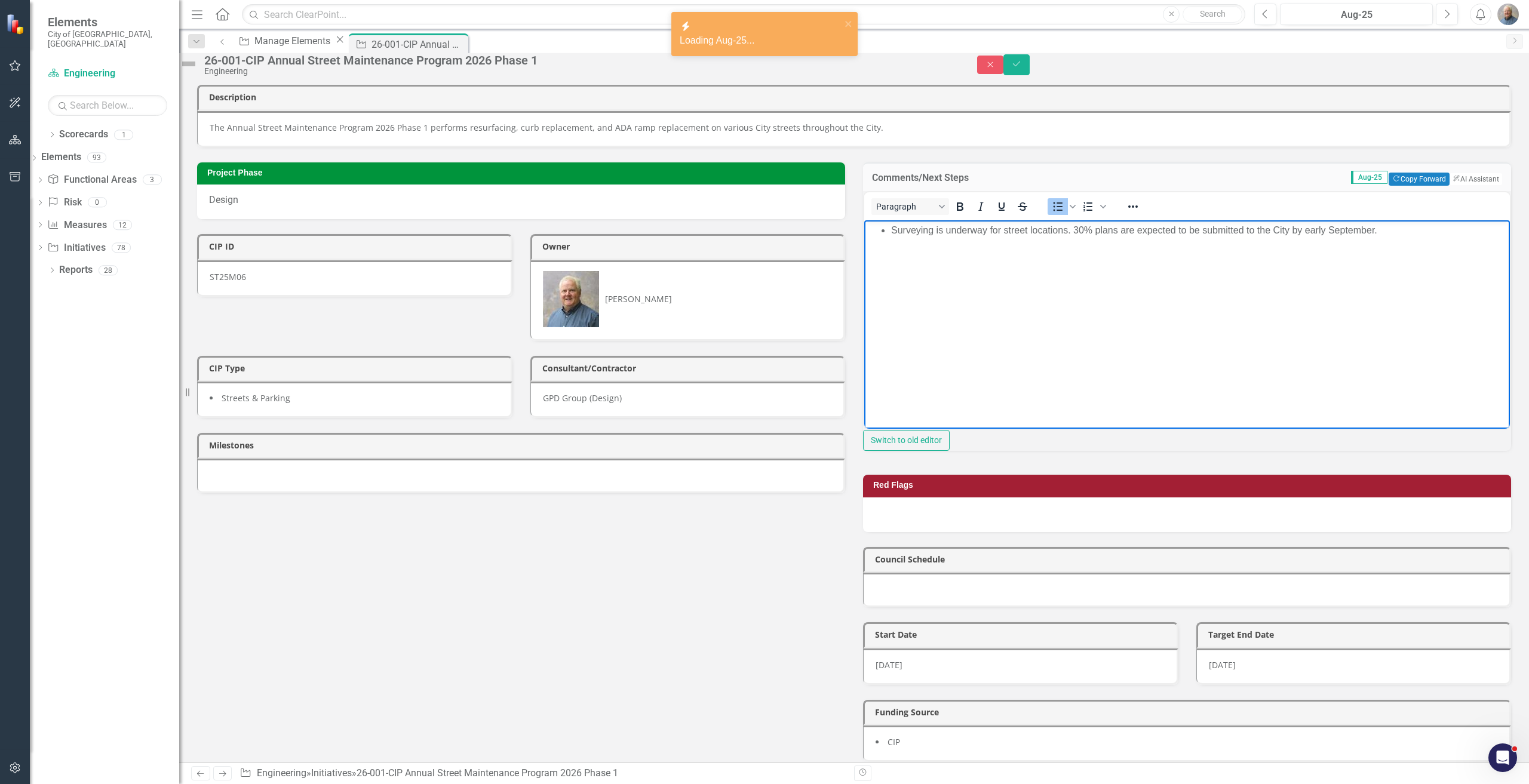
click at [1308, 264] on body "Surveying is underway for street locations. 30% plans are expected to be submit…" at bounding box center [1187, 310] width 645 height 180
click at [1009, 234] on li "Surveying is underway for street locations. 30% plans are expected to be submit…" at bounding box center [1199, 231] width 616 height 14
click at [1236, 241] on body "Surveying is underway for street locations. 30% plans are expected to be submit…" at bounding box center [1187, 310] width 645 height 180
click at [1372, 231] on li "Surveying is underway for street locations. 30% plans are expected to be submit…" at bounding box center [1199, 231] width 616 height 14
click at [1373, 230] on li "Surveying is underway for street locations. 30% plans are expected to be submit…" at bounding box center [1199, 231] width 616 height 14
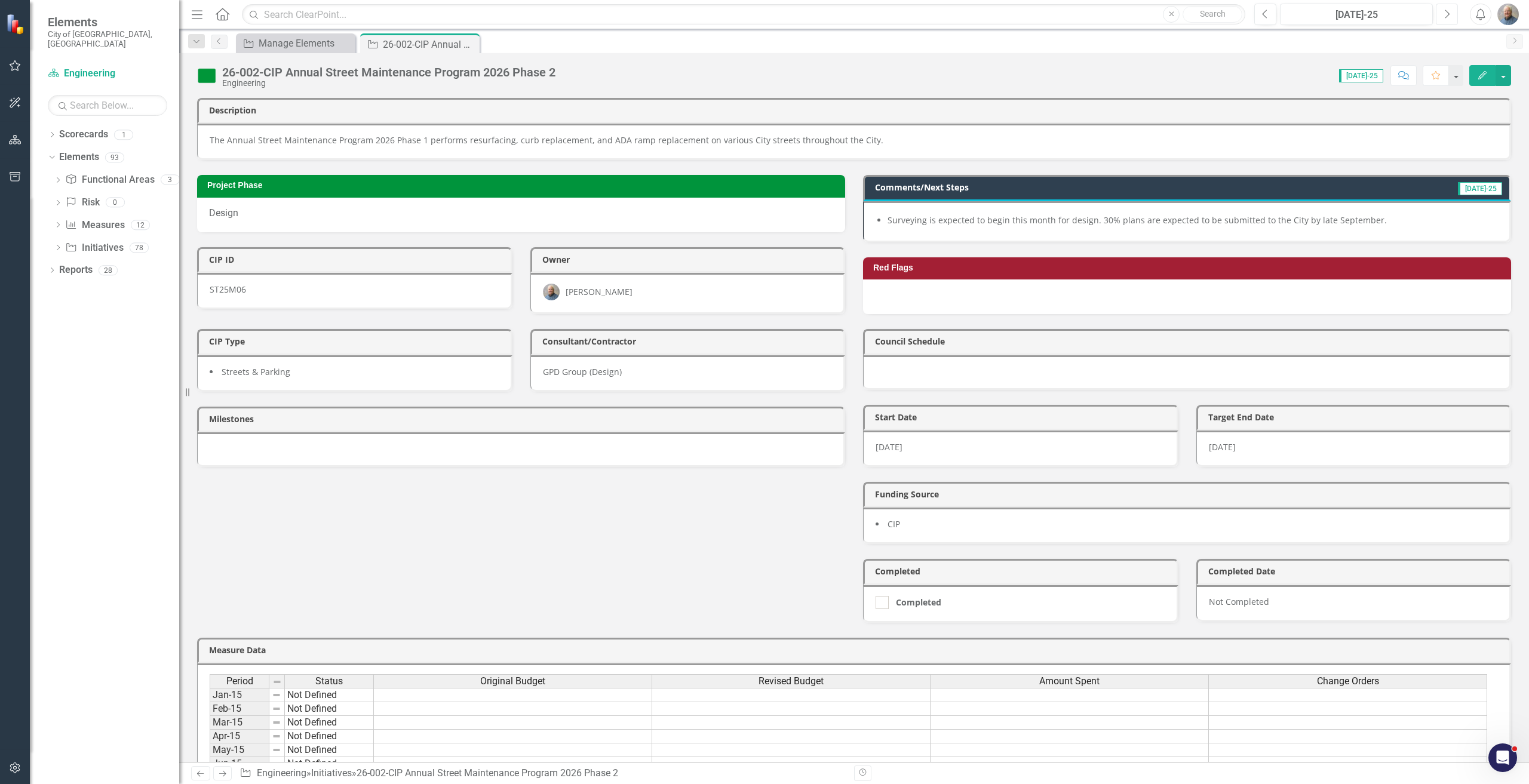
click at [1445, 12] on icon "Next" at bounding box center [1447, 14] width 6 height 10
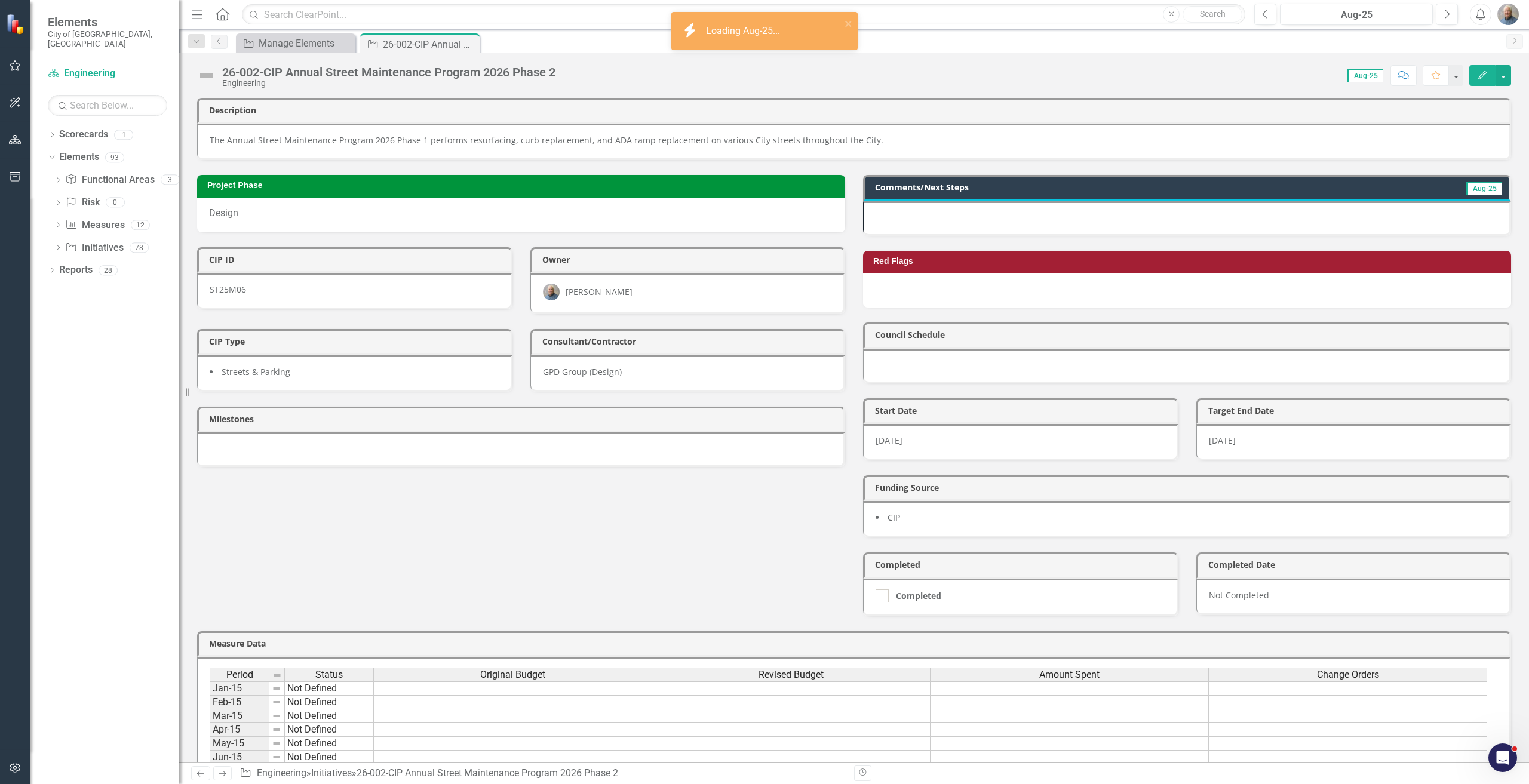
click at [1055, 222] on div at bounding box center [1187, 218] width 648 height 34
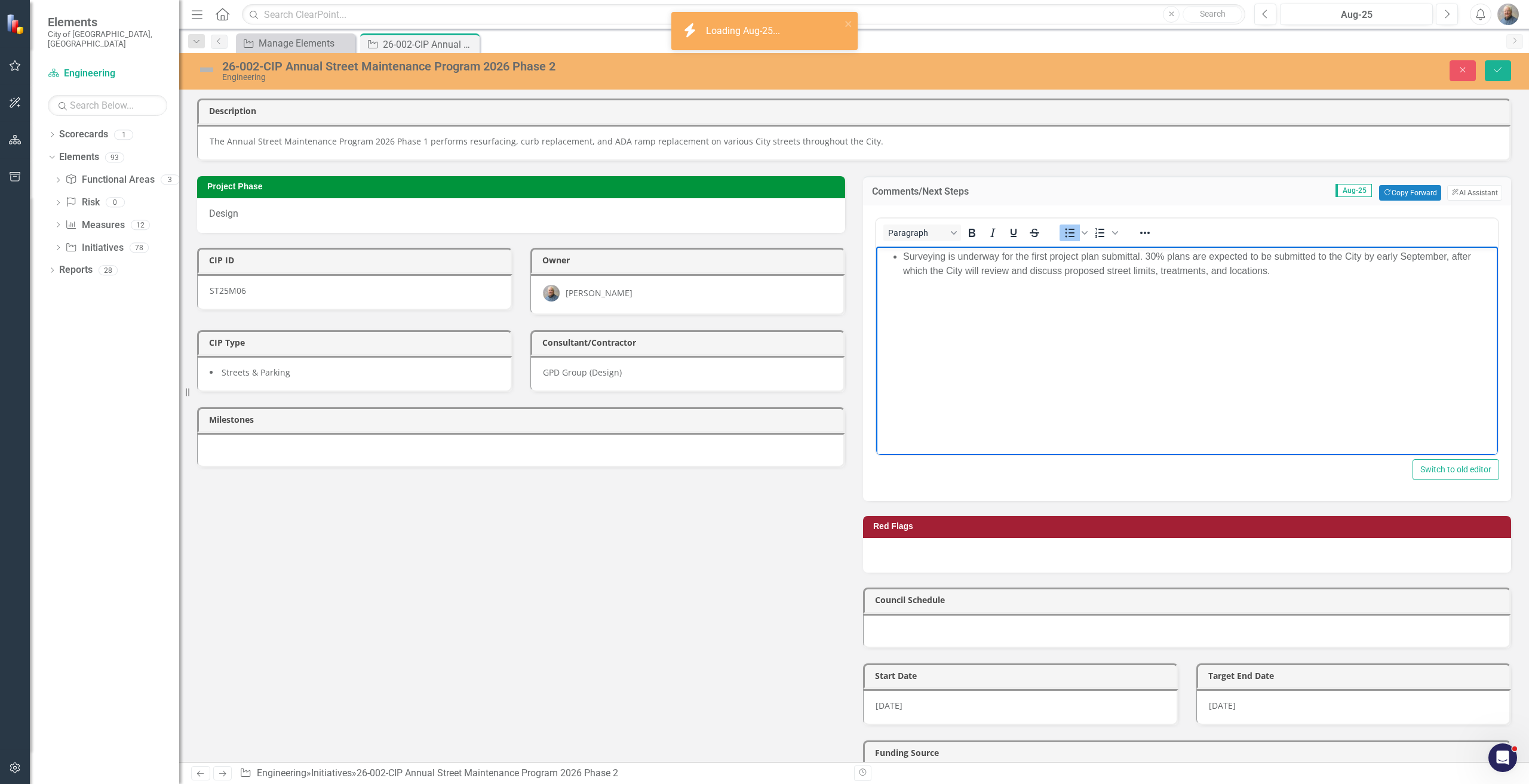
click at [1383, 258] on li "Surveying is underway for the first project plan submittal. 30% plans are expec…" at bounding box center [1199, 264] width 592 height 29
click at [1495, 75] on button "Save" at bounding box center [1498, 71] width 26 height 21
